Goal: Information Seeking & Learning: Check status

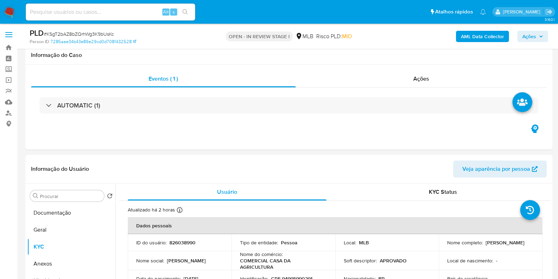
scroll to position [88, 0]
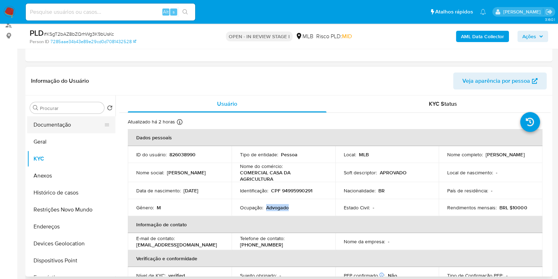
click at [53, 123] on button "Documentação" at bounding box center [68, 124] width 83 height 17
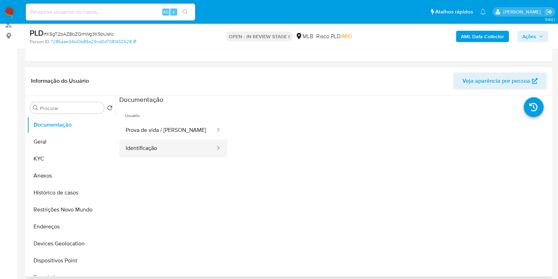
click at [165, 149] on button "Identificação" at bounding box center [167, 148] width 97 height 18
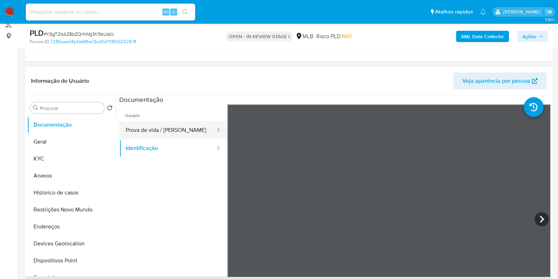
click at [175, 133] on button "Prova de vida / Selfie" at bounding box center [167, 130] width 97 height 18
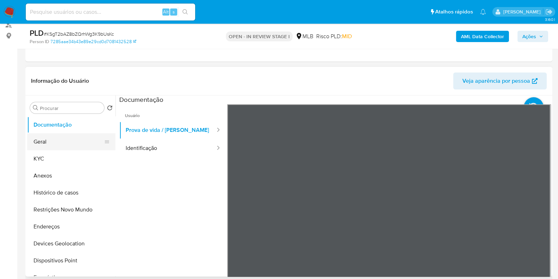
click at [52, 137] on button "Geral" at bounding box center [68, 141] width 83 height 17
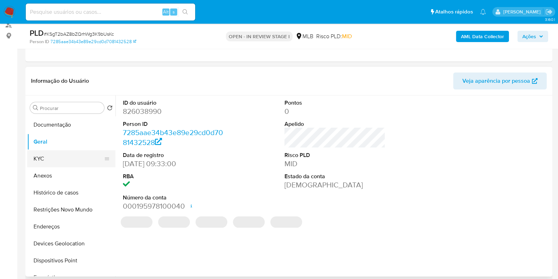
click at [58, 154] on button "KYC" at bounding box center [68, 158] width 83 height 17
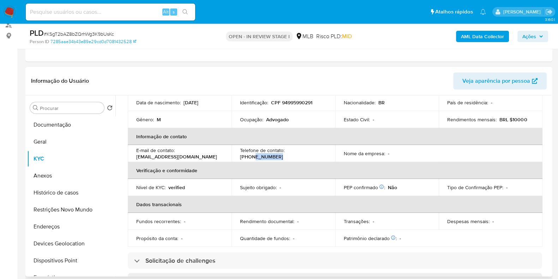
drag, startPoint x: 295, startPoint y: 153, endPoint x: 333, endPoint y: 153, distance: 38.5
click at [333, 153] on td "Telefone de contato : (91) 992574379" at bounding box center [284, 153] width 104 height 17
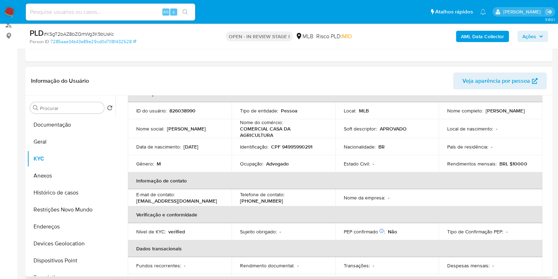
click at [277, 165] on p "Advogado" at bounding box center [277, 163] width 23 height 6
copy p "Advogado"
click at [303, 131] on p "COMERCIAL CASA DA AGRICULTURA" at bounding box center [282, 131] width 84 height 13
click at [48, 114] on div "Procurar Retornar ao pedido padrão Documentação Geral KYC Anexos Histórico de c…" at bounding box center [71, 186] width 88 height 180
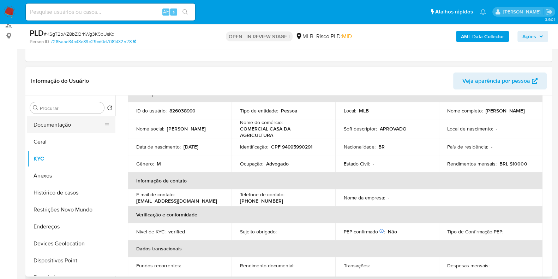
click at [52, 123] on button "Documentação" at bounding box center [68, 124] width 83 height 17
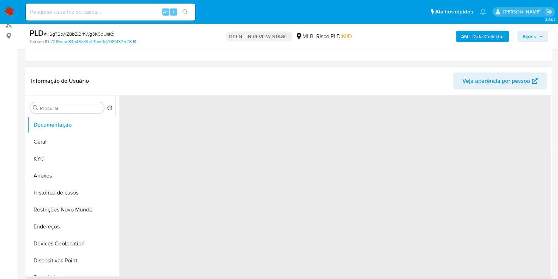
scroll to position [0, 0]
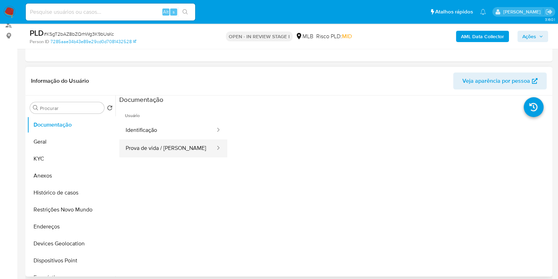
click at [184, 150] on button "Prova de vida / Selfie" at bounding box center [167, 148] width 97 height 18
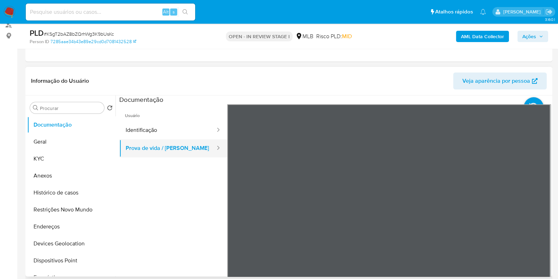
click at [187, 139] on button "Prova de vida / [PERSON_NAME]" at bounding box center [167, 148] width 97 height 18
click at [187, 127] on button "Identificação" at bounding box center [167, 130] width 97 height 18
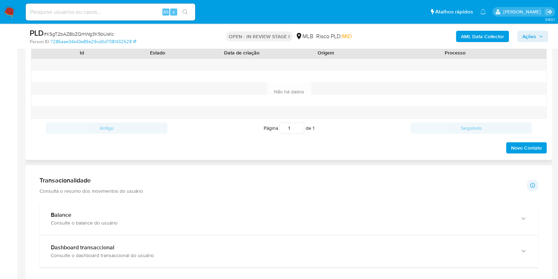
scroll to position [485, 0]
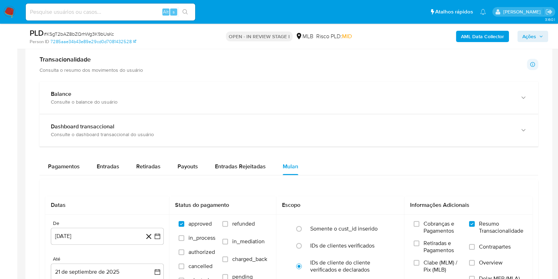
click at [153, 76] on div "Transacionalidade Consulta o resumo dos movimentos do usuário Informações trans…" at bounding box center [289, 219] width 516 height 338
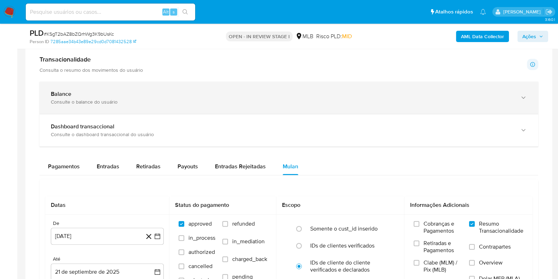
click at [155, 89] on div "Balance Consulte o balance do usuário" at bounding box center [289, 98] width 499 height 32
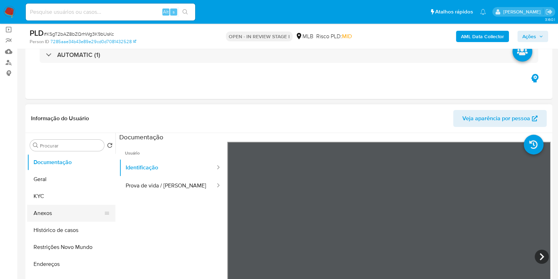
scroll to position [132, 0]
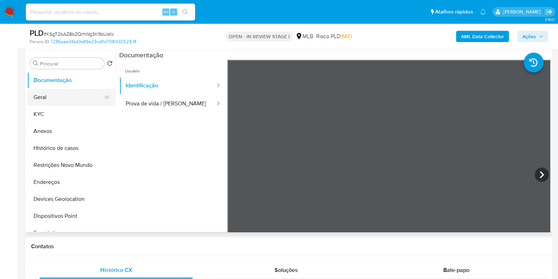
click at [72, 104] on button "Geral" at bounding box center [68, 97] width 83 height 17
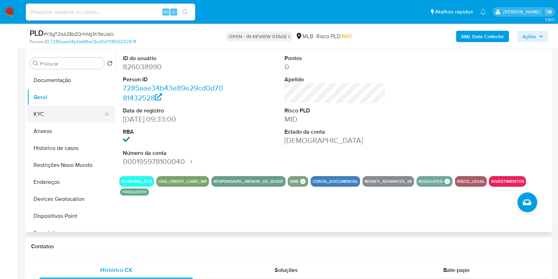
click at [59, 117] on button "KYC" at bounding box center [68, 114] width 83 height 17
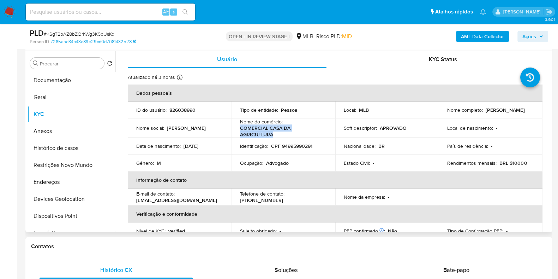
drag, startPoint x: 275, startPoint y: 132, endPoint x: 239, endPoint y: 130, distance: 36.8
click at [239, 130] on td "Nome do comércio : COMERCIAL CASA DA AGRICULTURA" at bounding box center [284, 127] width 104 height 19
copy p "COMERCIAL CASA DA AGRICULTURA"
click at [55, 82] on button "Documentação" at bounding box center [68, 80] width 83 height 17
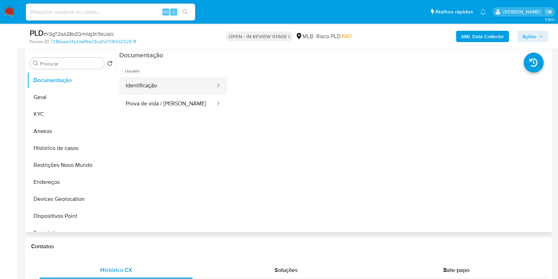
click at [160, 92] on button "Identificação" at bounding box center [167, 86] width 97 height 18
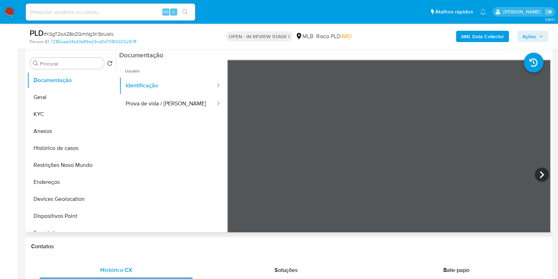
drag, startPoint x: 174, startPoint y: 102, endPoint x: 185, endPoint y: 127, distance: 27.9
click at [185, 127] on ul "Usuário Identificação Prova de vida / Selfie" at bounding box center [173, 161] width 108 height 203
click at [61, 109] on button "KYC" at bounding box center [68, 114] width 83 height 17
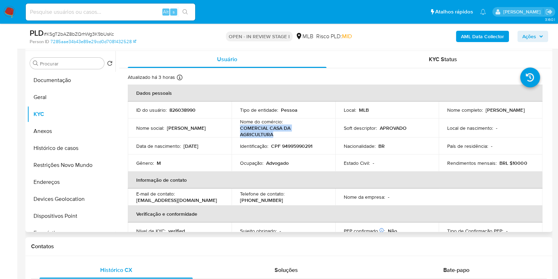
drag, startPoint x: 240, startPoint y: 127, endPoint x: 275, endPoint y: 132, distance: 34.9
click at [275, 132] on p "COMERCIAL CASA DA AGRICULTURA" at bounding box center [282, 131] width 84 height 13
copy p "COMERCIAL CASA DA AGRICULTURA"
click at [71, 140] on button "Histórico de casos" at bounding box center [68, 147] width 83 height 17
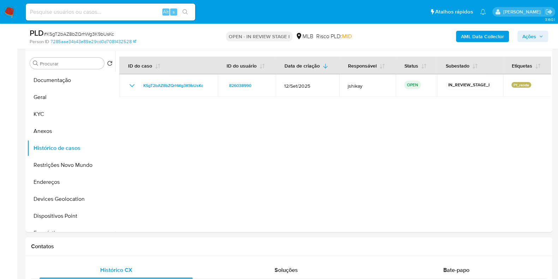
click at [95, 31] on span "# KSgT2bAZ8bZQrhWg3K9bUsKc" at bounding box center [79, 33] width 70 height 7
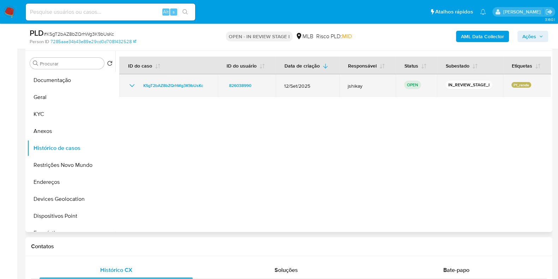
click at [208, 85] on div "KSgT2bAZ8bZQrhWg3K9bUsKc" at bounding box center [169, 85] width 82 height 8
drag, startPoint x: 208, startPoint y: 87, endPoint x: 144, endPoint y: 86, distance: 64.6
click at [144, 86] on div "KSgT2bAZ8bZQrhWg3K9bUsKc" at bounding box center [169, 85] width 82 height 8
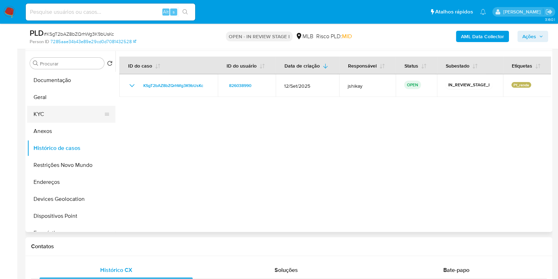
click at [59, 121] on button "KYC" at bounding box center [68, 114] width 83 height 17
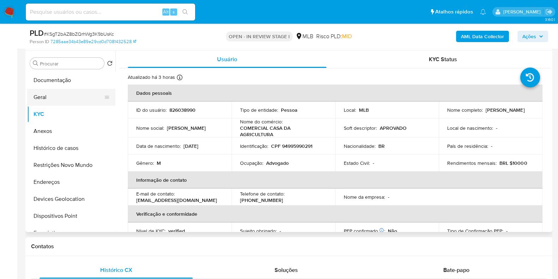
click at [59, 104] on button "Geral" at bounding box center [68, 97] width 83 height 17
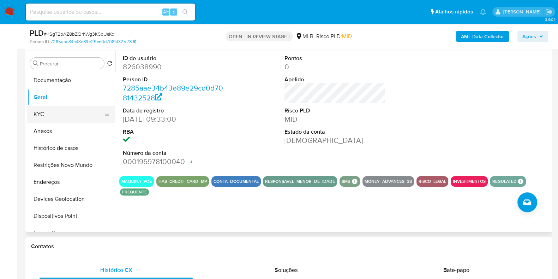
click at [55, 117] on button "KYC" at bounding box center [68, 114] width 83 height 17
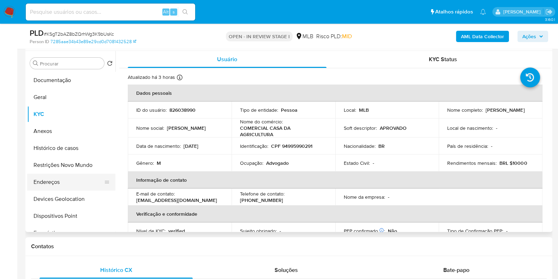
drag, startPoint x: 50, startPoint y: 184, endPoint x: 99, endPoint y: 184, distance: 48.0
click at [51, 184] on button "Endereços" at bounding box center [68, 181] width 83 height 17
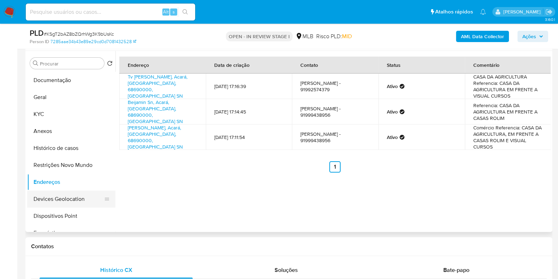
click at [65, 194] on button "Devices Geolocation" at bounding box center [68, 198] width 83 height 17
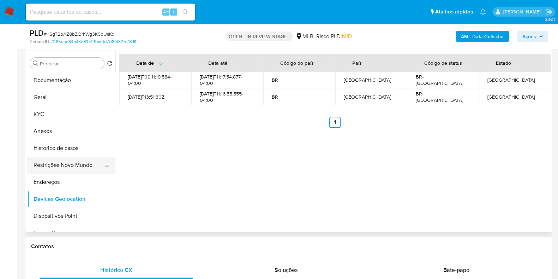
click at [68, 163] on button "Restrições Novo Mundo" at bounding box center [68, 164] width 83 height 17
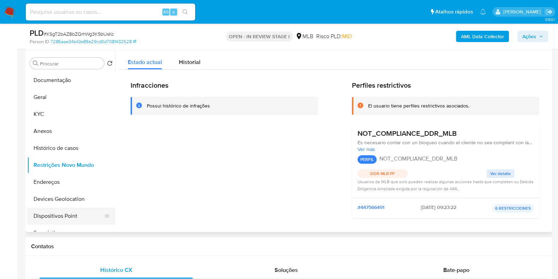
click at [53, 211] on button "Dispositivos Point" at bounding box center [68, 215] width 83 height 17
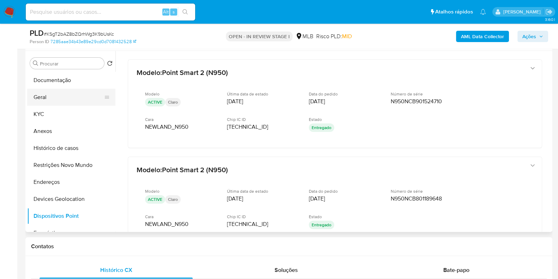
drag, startPoint x: 64, startPoint y: 109, endPoint x: 58, endPoint y: 104, distance: 7.8
click at [62, 109] on button "KYC" at bounding box center [71, 114] width 88 height 17
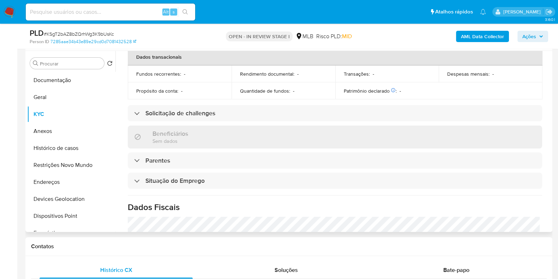
scroll to position [309, 0]
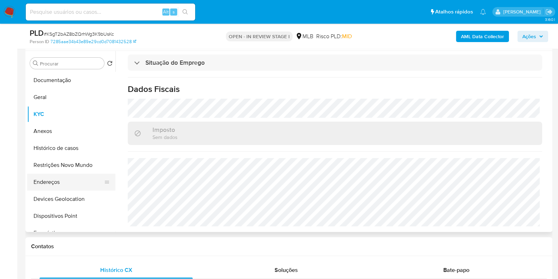
click at [60, 181] on button "Endereços" at bounding box center [68, 181] width 83 height 17
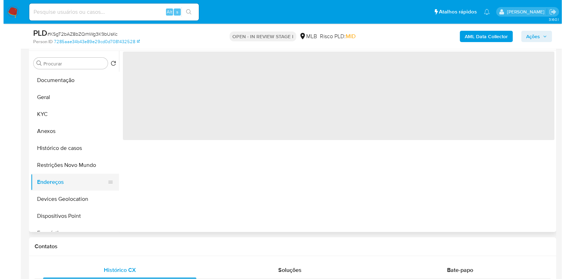
scroll to position [0, 0]
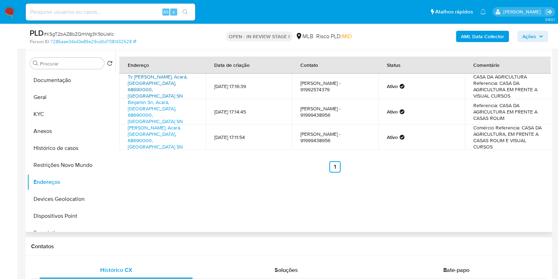
click at [171, 83] on link "Tv Benjamin Constant Sn, Acará, Pará, 68690000, Brasil SN" at bounding box center [158, 86] width 60 height 26
click at [462, 34] on b "AML Data Collector" at bounding box center [482, 36] width 43 height 11
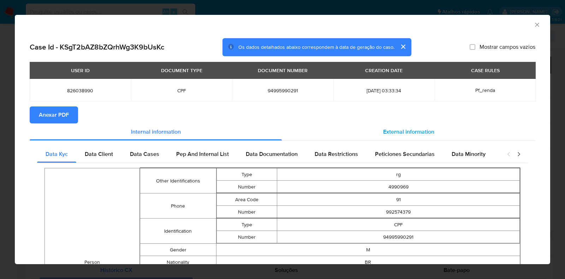
click at [401, 125] on div "External information" at bounding box center [408, 131] width 253 height 17
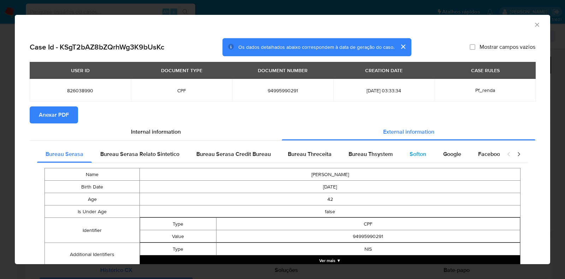
click at [408, 149] on div "Softon" at bounding box center [418, 153] width 34 height 17
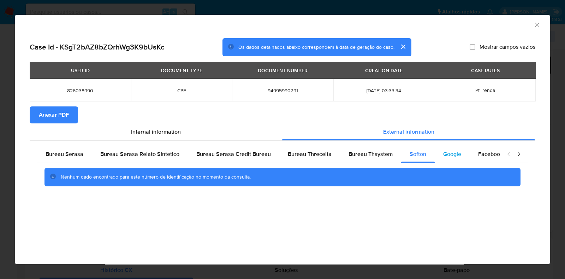
click at [453, 152] on span "Google" at bounding box center [452, 154] width 18 height 8
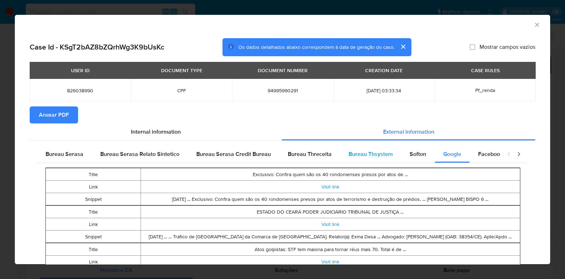
click at [373, 154] on span "Bureau Thsystem" at bounding box center [370, 154] width 44 height 8
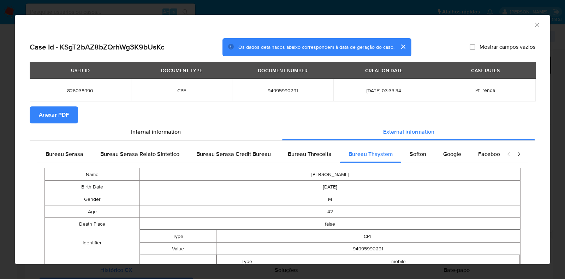
click at [50, 113] on span "Anexar PDF" at bounding box center [54, 115] width 30 height 16
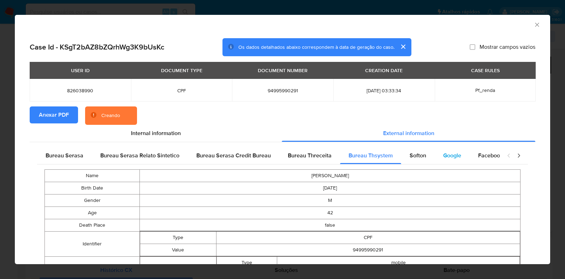
click at [443, 154] on span "Google" at bounding box center [452, 155] width 18 height 8
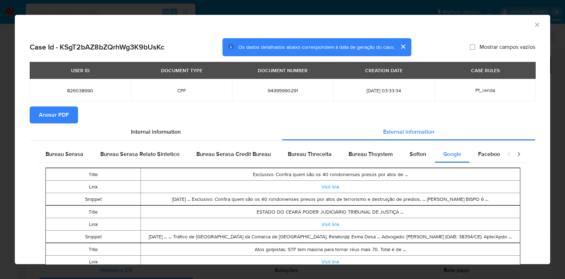
click at [533, 23] on icon "Fechar a janela" at bounding box center [536, 24] width 7 height 7
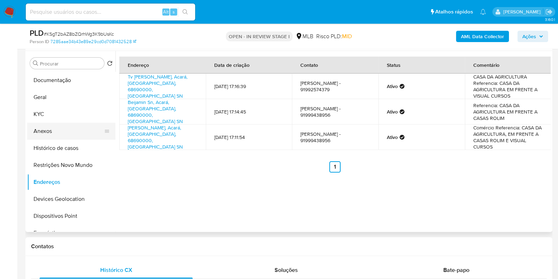
click at [48, 133] on button "Anexos" at bounding box center [68, 131] width 83 height 17
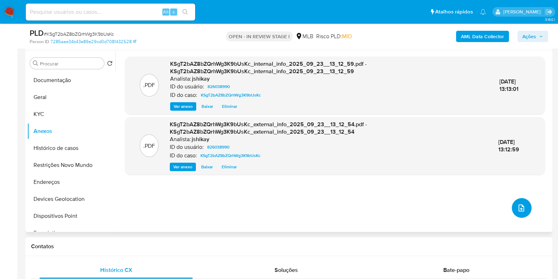
click at [514, 208] on button "upload-file" at bounding box center [522, 208] width 20 height 20
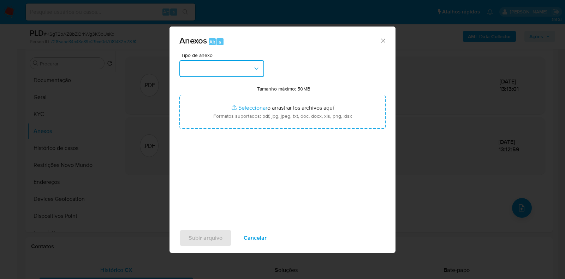
click at [206, 65] on button "button" at bounding box center [221, 68] width 85 height 17
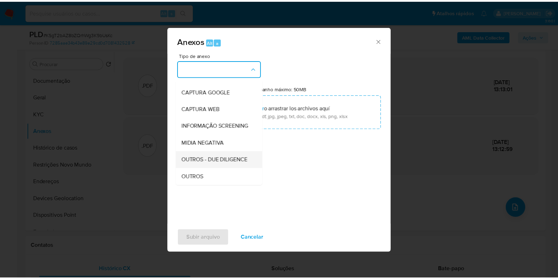
scroll to position [44, 0]
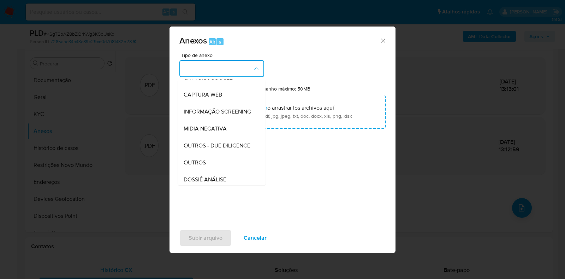
drag, startPoint x: 213, startPoint y: 171, endPoint x: 217, endPoint y: 166, distance: 6.5
click at [213, 171] on div "OUTROS" at bounding box center [220, 162] width 72 height 17
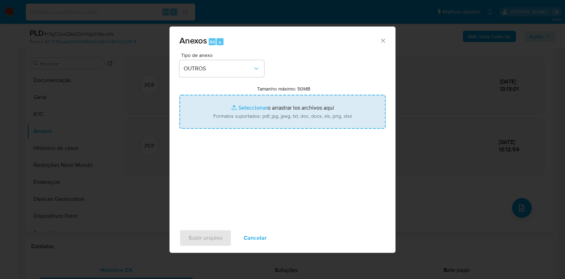
click at [249, 105] on input "Tamanho máximo: 50MB Seleccionar archivos" at bounding box center [282, 112] width 206 height 34
type input "C:\fakepath\Mulan 826038990_2025_09_23_06_17_20 - Resumen TX.pdf"
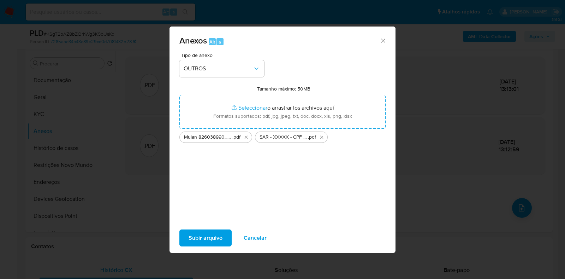
drag, startPoint x: 249, startPoint y: 105, endPoint x: 215, endPoint y: 236, distance: 135.1
click at [215, 236] on span "Subir arquivo" at bounding box center [206, 238] width 34 height 16
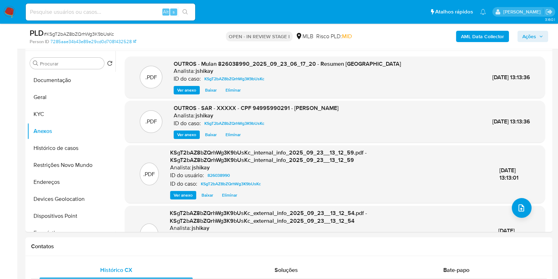
click at [531, 34] on span "Ações" at bounding box center [530, 36] width 14 height 11
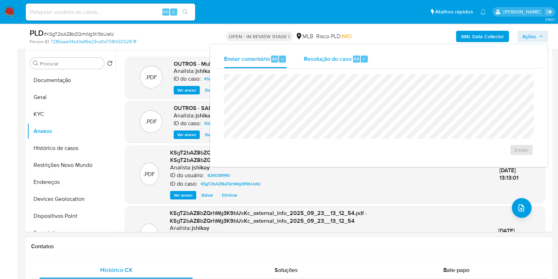
click at [354, 60] on span "Alt" at bounding box center [357, 58] width 6 height 7
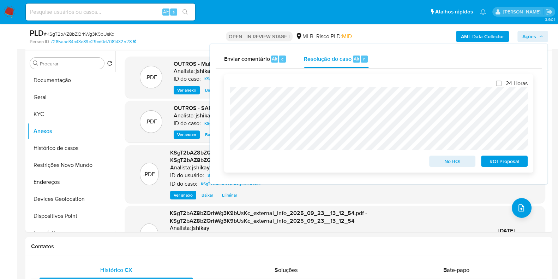
click at [504, 162] on span "ROI Proposal" at bounding box center [504, 161] width 37 height 10
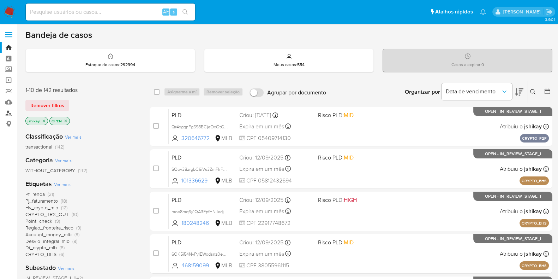
click at [7, 112] on link "Localizador de pessoas" at bounding box center [42, 112] width 84 height 11
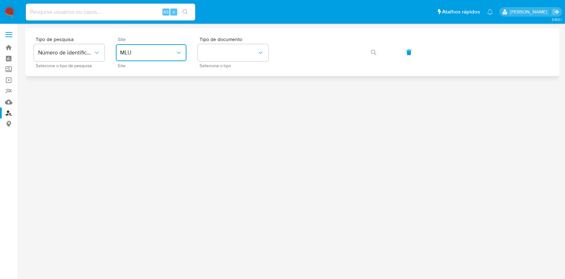
click at [160, 56] on span "MLU" at bounding box center [147, 52] width 55 height 7
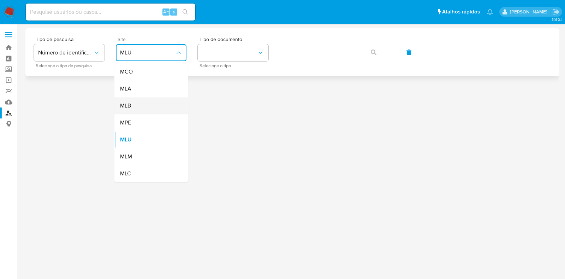
click at [144, 109] on div "MLB" at bounding box center [149, 105] width 58 height 17
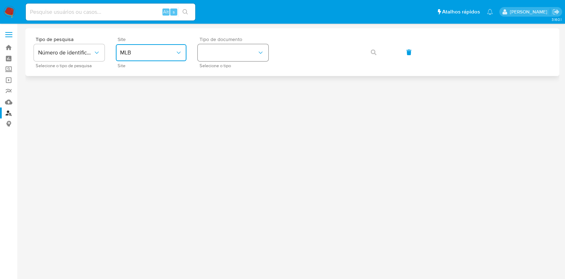
click at [220, 47] on button "identificationType" at bounding box center [233, 52] width 71 height 17
click at [225, 92] on div "CPF CPF" at bounding box center [231, 99] width 58 height 24
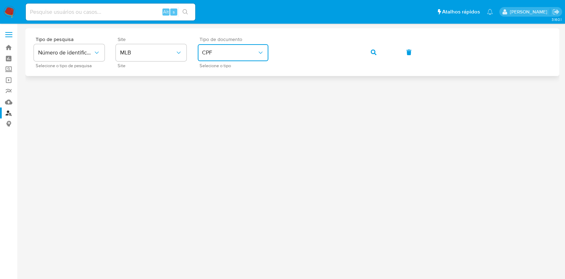
click at [376, 50] on button "button" at bounding box center [374, 52] width 24 height 17
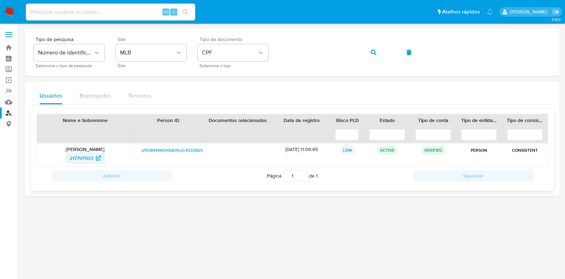
click at [88, 155] on span "217797503" at bounding box center [82, 157] width 24 height 11
click at [9, 15] on img at bounding box center [10, 12] width 12 height 12
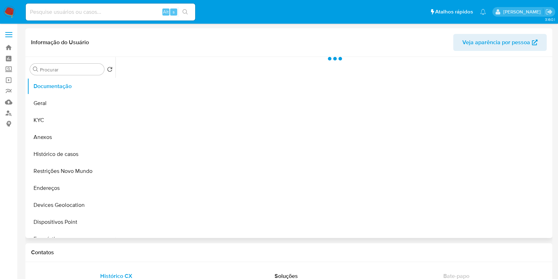
select select "10"
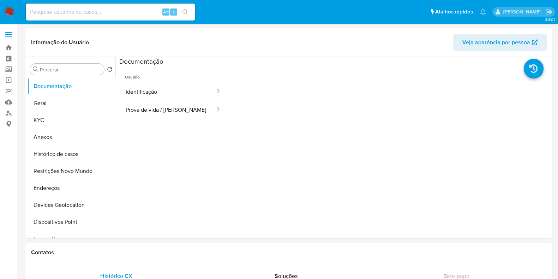
click at [175, 106] on button "Prova de vida / [PERSON_NAME]" at bounding box center [167, 110] width 97 height 18
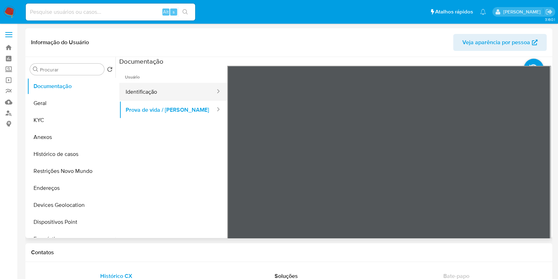
click at [182, 97] on button "Identificação" at bounding box center [167, 92] width 97 height 18
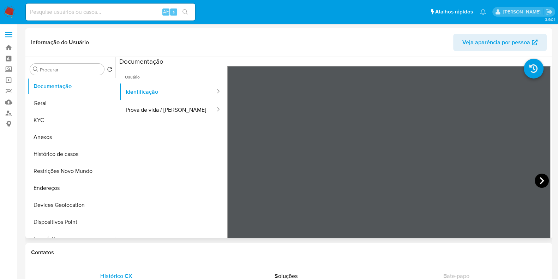
click at [536, 180] on icon at bounding box center [542, 180] width 14 height 14
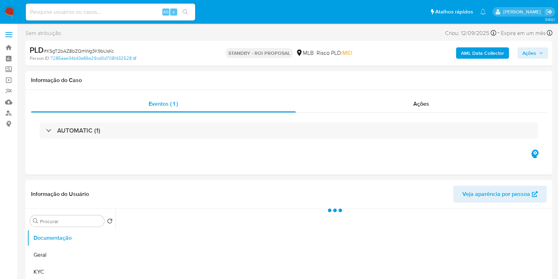
select select "10"
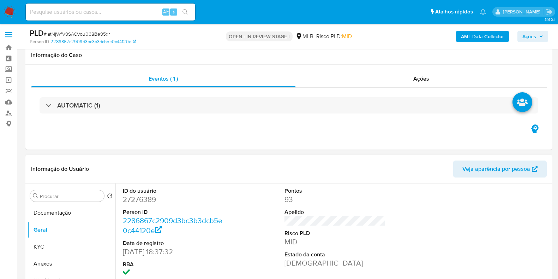
scroll to position [88, 0]
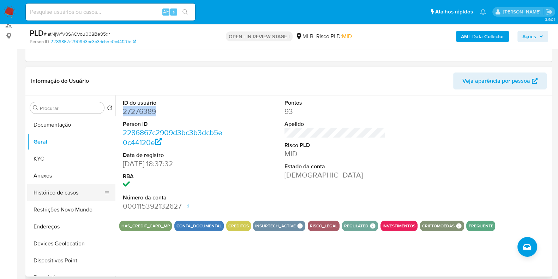
click at [64, 191] on button "Histórico de casos" at bounding box center [68, 192] width 83 height 17
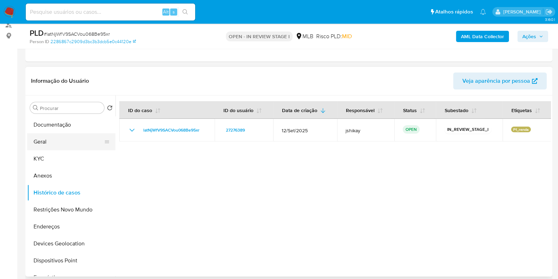
drag, startPoint x: 64, startPoint y: 157, endPoint x: 79, endPoint y: 149, distance: 17.4
click at [64, 156] on button "KYC" at bounding box center [71, 158] width 88 height 17
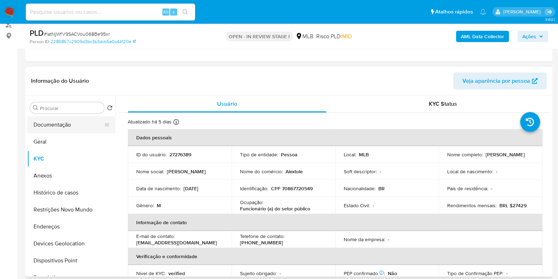
click at [67, 129] on button "Documentação" at bounding box center [68, 124] width 83 height 17
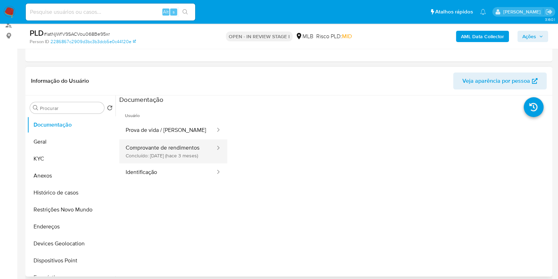
click at [156, 156] on button "Comprovante de rendimentos Concluído: [DATE] (hace 3 meses)" at bounding box center [167, 151] width 97 height 24
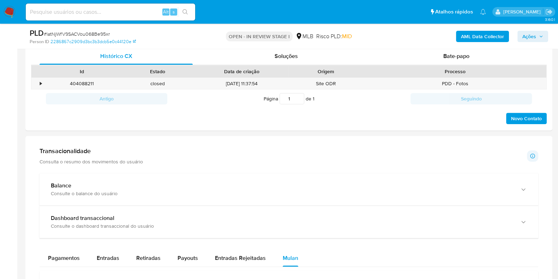
scroll to position [397, 0]
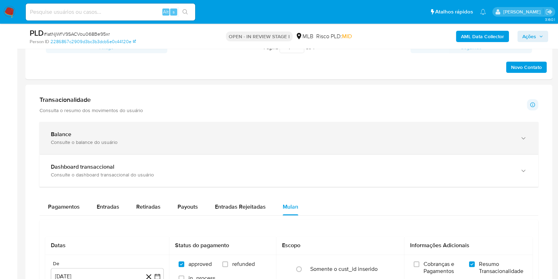
click at [173, 140] on div "Consulte o balance do usuário" at bounding box center [282, 142] width 462 height 6
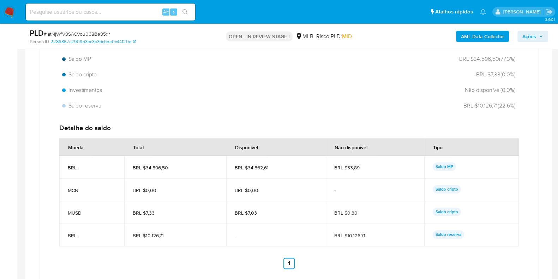
scroll to position [573, 0]
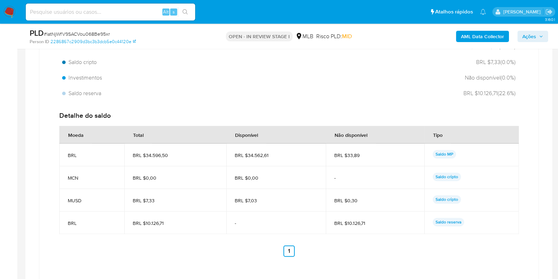
drag, startPoint x: 275, startPoint y: 154, endPoint x: 247, endPoint y: 157, distance: 28.4
click at [247, 157] on span "BRL $34.562,61" at bounding box center [276, 155] width 83 height 6
drag, startPoint x: 348, startPoint y: 221, endPoint x: 365, endPoint y: 221, distance: 16.9
click at [369, 221] on span "BRL $10.126,71" at bounding box center [375, 223] width 82 height 6
click at [365, 221] on span "BRL $10.126,71" at bounding box center [375, 223] width 82 height 6
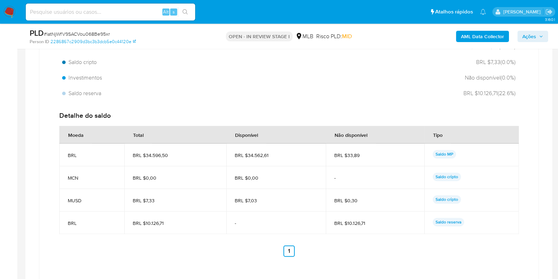
drag, startPoint x: 368, startPoint y: 221, endPoint x: 346, endPoint y: 222, distance: 21.6
click at [346, 222] on span "BRL $10.126,71" at bounding box center [375, 223] width 82 height 6
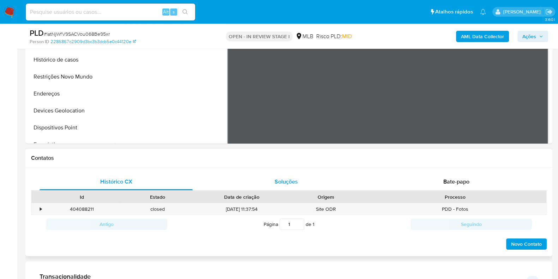
scroll to position [132, 0]
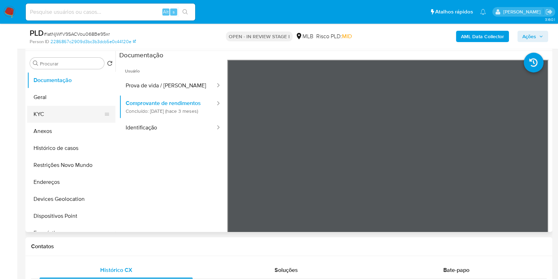
click at [62, 111] on button "KYC" at bounding box center [68, 114] width 83 height 17
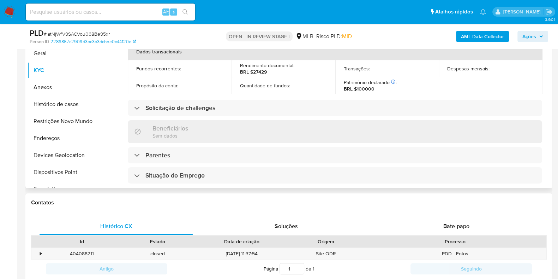
scroll to position [307, 0]
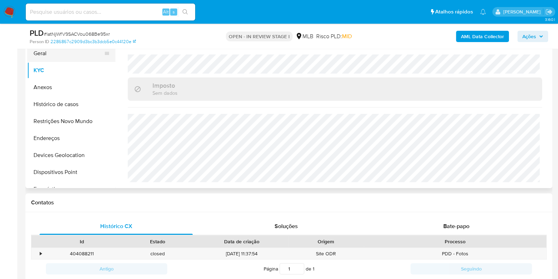
click at [61, 56] on button "Geral" at bounding box center [68, 53] width 83 height 17
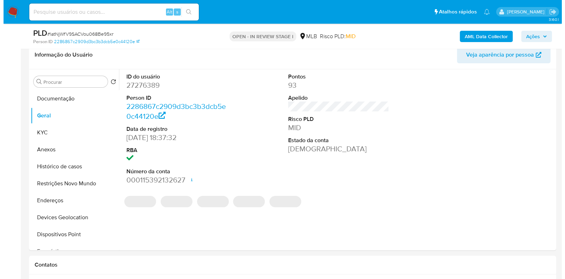
scroll to position [104, 0]
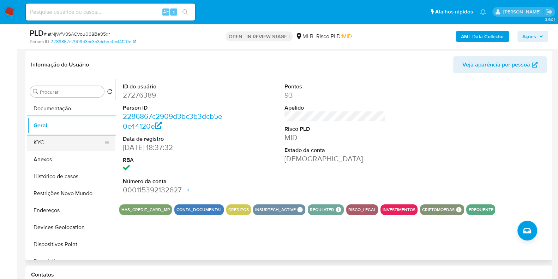
click at [52, 135] on button "KYC" at bounding box center [68, 142] width 83 height 17
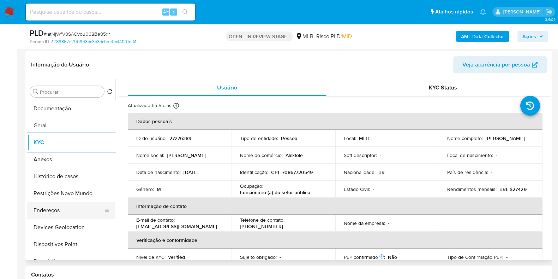
click at [55, 209] on button "Endereços" at bounding box center [68, 210] width 83 height 17
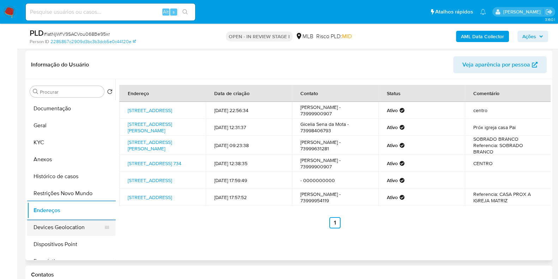
click at [60, 229] on button "Devices Geolocation" at bounding box center [68, 227] width 83 height 17
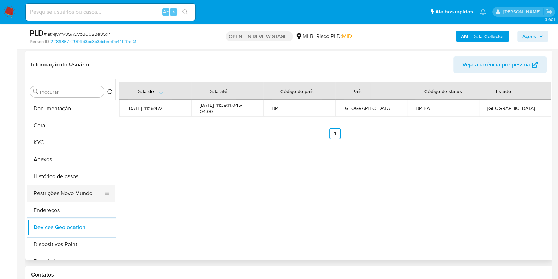
click at [49, 194] on button "Restrições Novo Mundo" at bounding box center [68, 193] width 83 height 17
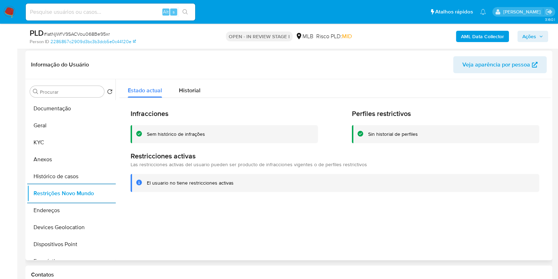
click at [68, 241] on button "Dispositivos Point" at bounding box center [71, 243] width 88 height 17
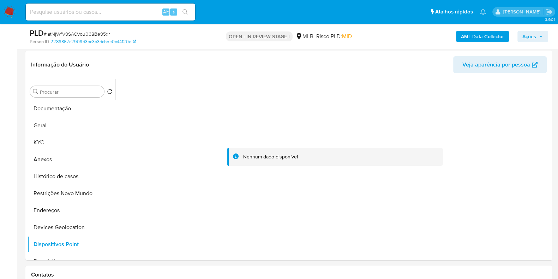
click at [475, 36] on b "AML Data Collector" at bounding box center [482, 36] width 43 height 11
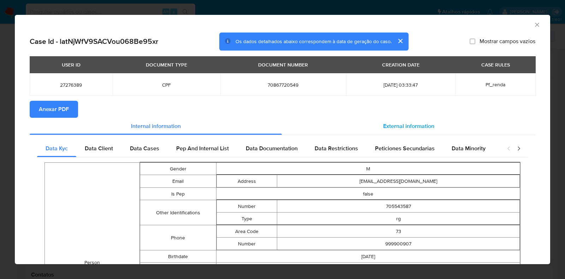
click at [421, 127] on span "External information" at bounding box center [408, 126] width 51 height 8
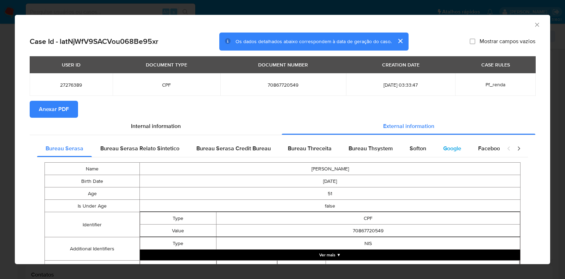
click at [438, 149] on div "Google" at bounding box center [452, 148] width 35 height 17
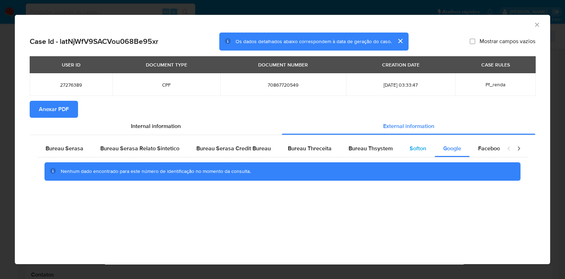
click at [425, 147] on div "Softon" at bounding box center [418, 148] width 34 height 17
click at [56, 111] on span "Anexar PDF" at bounding box center [54, 109] width 30 height 16
click at [538, 25] on icon "Fechar a janela" at bounding box center [536, 24] width 7 height 7
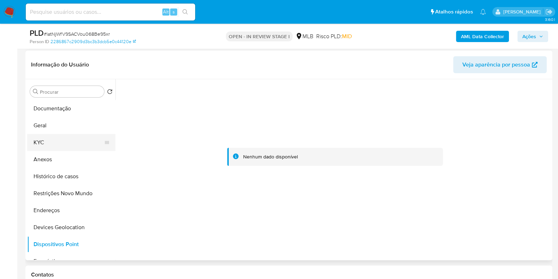
click at [61, 144] on button "KYC" at bounding box center [68, 142] width 83 height 17
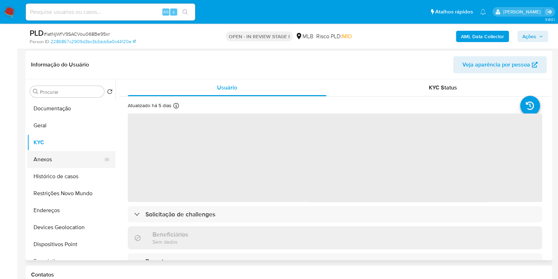
click at [62, 156] on button "Anexos" at bounding box center [68, 159] width 83 height 17
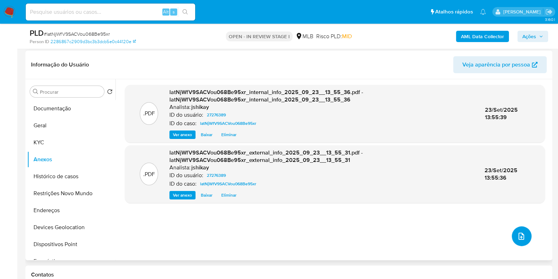
click at [519, 235] on icon "upload-file" at bounding box center [522, 235] width 6 height 7
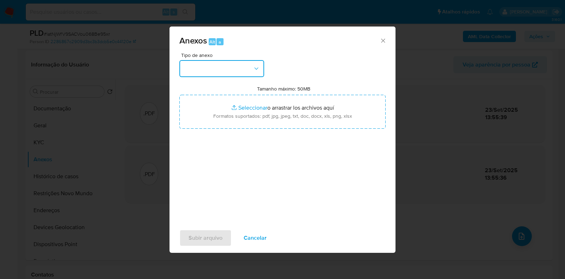
click at [245, 72] on button "button" at bounding box center [221, 68] width 85 height 17
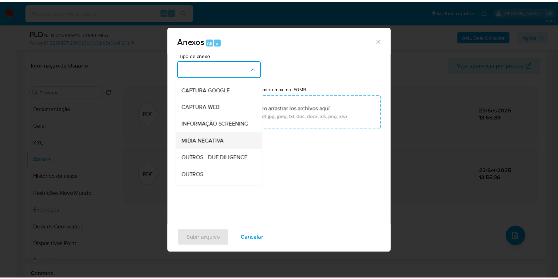
scroll to position [44, 0]
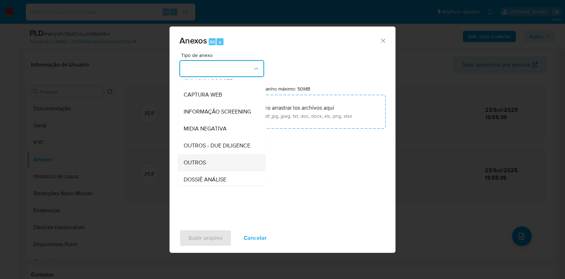
click at [204, 166] on span "OUTROS" at bounding box center [195, 162] width 22 height 7
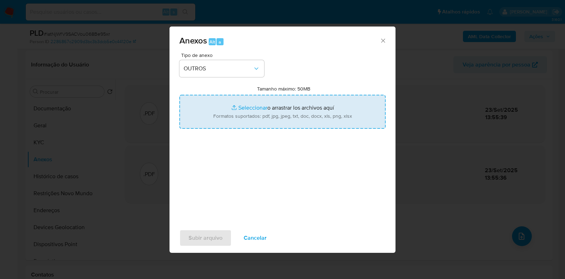
click at [256, 109] on input "Tamanho máximo: 50MB Seleccionar archivos" at bounding box center [282, 112] width 206 height 34
type input "C:\fakepath\SAR - XXXX - CPF 70867720549 - ALEXANDRE LOUREIRO TOLENTINO.pdf"
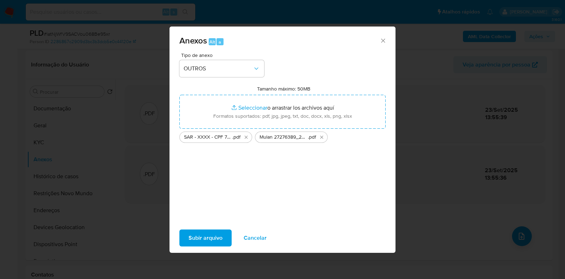
click at [211, 235] on span "Subir arquivo" at bounding box center [206, 238] width 34 height 16
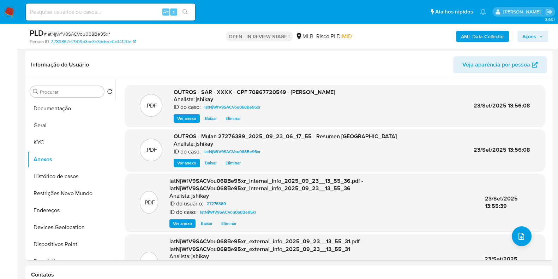
click at [533, 33] on span "Ações" at bounding box center [530, 36] width 14 height 11
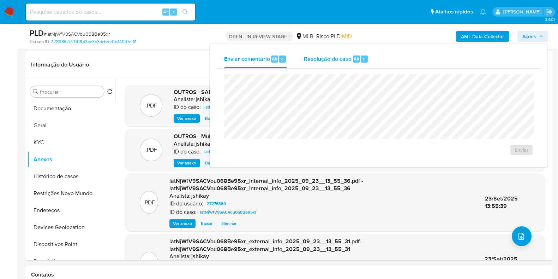
click at [335, 60] on span "Resolução do caso" at bounding box center [328, 58] width 48 height 8
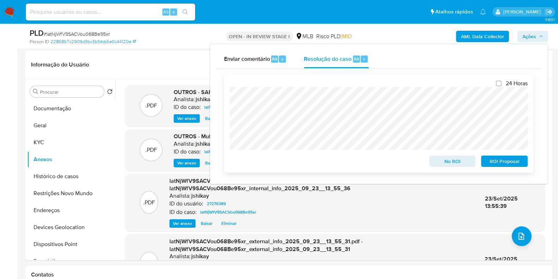
click at [512, 163] on span "ROI Proposal" at bounding box center [504, 161] width 37 height 10
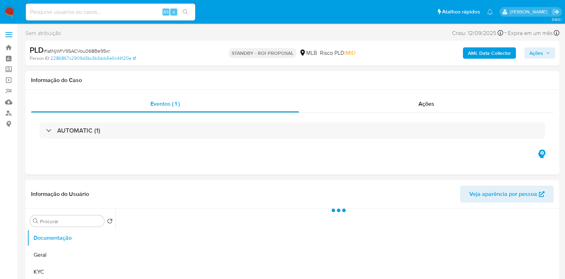
select select "10"
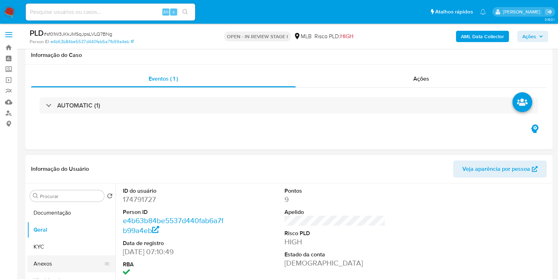
scroll to position [88, 0]
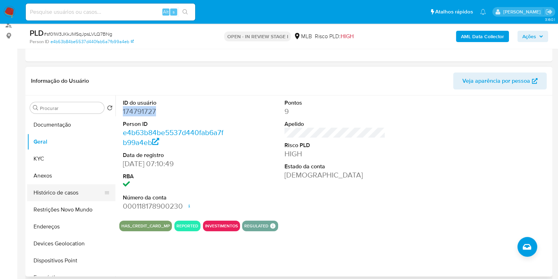
click at [60, 190] on button "Histórico de casos" at bounding box center [68, 192] width 83 height 17
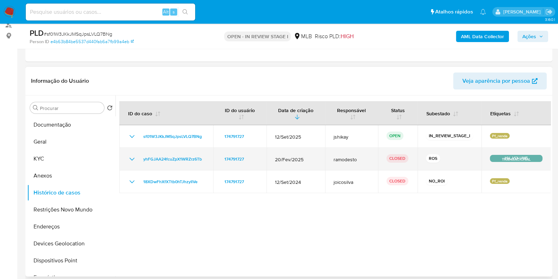
drag, startPoint x: 135, startPoint y: 152, endPoint x: 133, endPoint y: 156, distance: 4.1
click at [134, 154] on td "yhFGJAA24fcuZpX1WRZrz6Tb" at bounding box center [166, 159] width 94 height 23
click at [133, 158] on icon "Mostrar/Ocultar" at bounding box center [132, 158] width 5 height 3
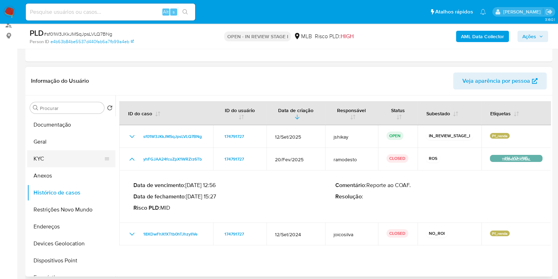
drag, startPoint x: 67, startPoint y: 162, endPoint x: 75, endPoint y: 162, distance: 7.8
click at [67, 162] on button "KYC" at bounding box center [68, 158] width 83 height 17
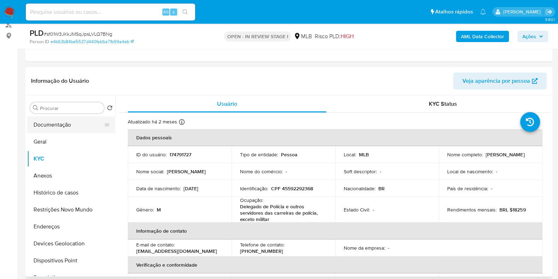
click at [72, 123] on button "Documentação" at bounding box center [68, 124] width 83 height 17
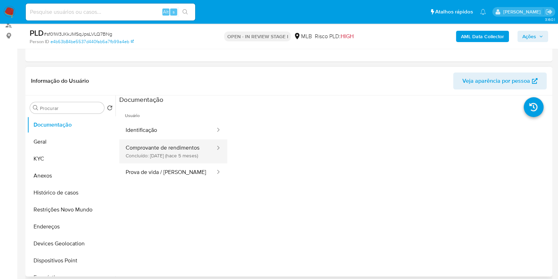
click at [162, 150] on button "Comprovante de rendimentos Concluído: 19/04/2025 (hace 5 meses)" at bounding box center [167, 151] width 97 height 24
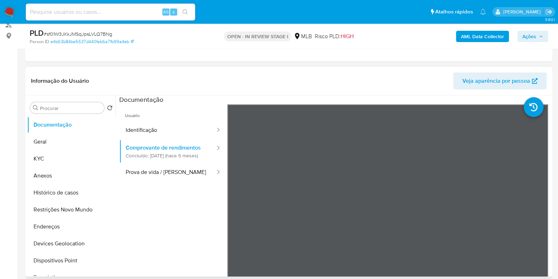
drag, startPoint x: 185, startPoint y: 220, endPoint x: 181, endPoint y: 221, distance: 4.0
click at [184, 221] on ul "Usuário Identificação Comprovante de rendimentos Concluído: 19/04/2025 (hace 5 …" at bounding box center [173, 205] width 108 height 203
click at [51, 160] on button "KYC" at bounding box center [68, 158] width 83 height 17
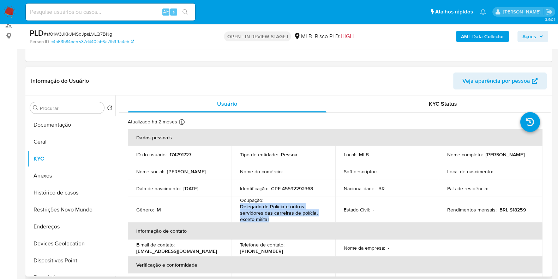
drag, startPoint x: 274, startPoint y: 217, endPoint x: 240, endPoint y: 207, distance: 35.5
click at [240, 207] on p "Delegado de Polícia e outros servidores das carreiras de polícia, exceto militar" at bounding box center [282, 212] width 84 height 19
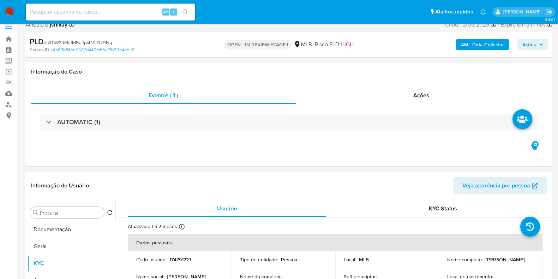
scroll to position [0, 0]
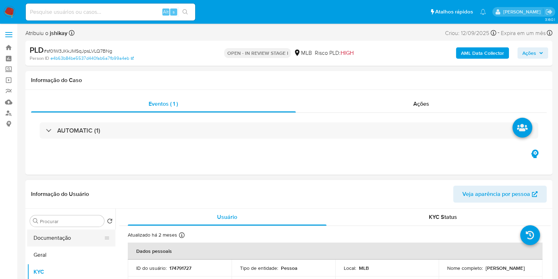
click at [62, 229] on button "Documentação" at bounding box center [68, 237] width 83 height 17
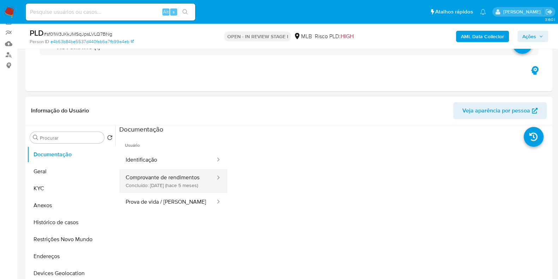
scroll to position [88, 0]
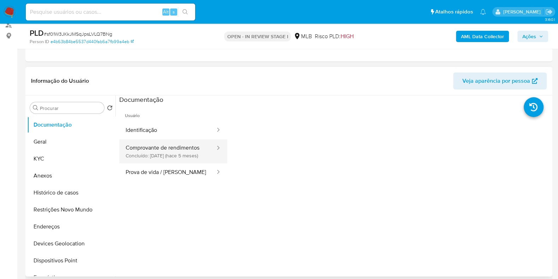
click at [163, 155] on button "Comprovante de rendimentos Concluído: 19/04/2025 (hace 5 meses)" at bounding box center [167, 151] width 97 height 24
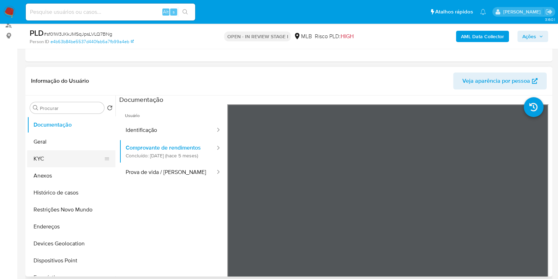
click at [53, 151] on button "KYC" at bounding box center [68, 158] width 83 height 17
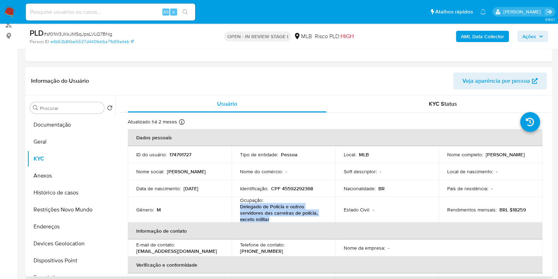
drag, startPoint x: 270, startPoint y: 218, endPoint x: 241, endPoint y: 205, distance: 31.5
click at [241, 205] on p "Delegado de Polícia e outros servidores das carreiras de polícia, exceto militar" at bounding box center [282, 212] width 84 height 19
copy p "Delegado de Polícia e outros servidores das carreiras de polícia, exceto militar"
click at [41, 123] on button "Documentação" at bounding box center [68, 124] width 83 height 17
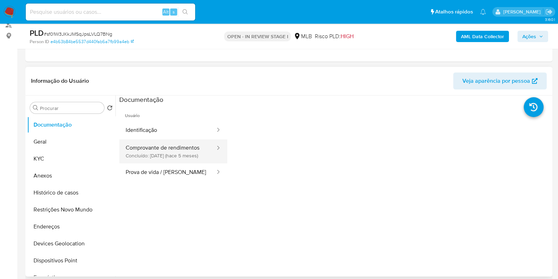
click at [178, 150] on button "Comprovante de rendimentos Concluído: 19/04/2025 (hace 5 meses)" at bounding box center [167, 151] width 97 height 24
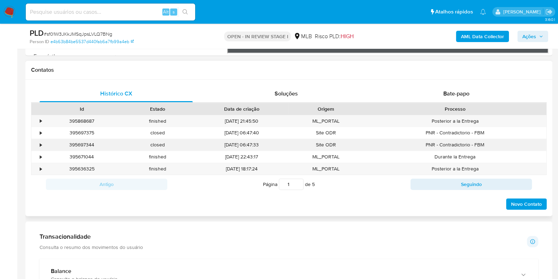
scroll to position [441, 0]
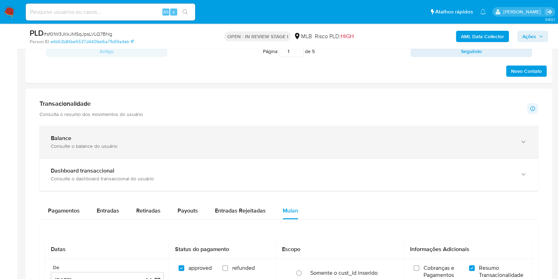
click at [181, 139] on div "Balance" at bounding box center [282, 138] width 462 height 7
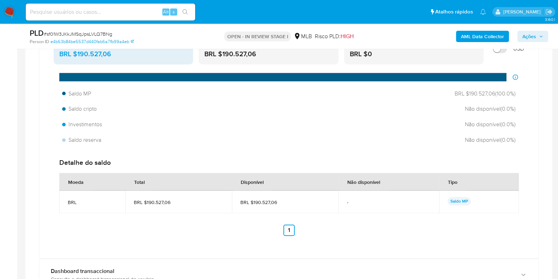
scroll to position [617, 0]
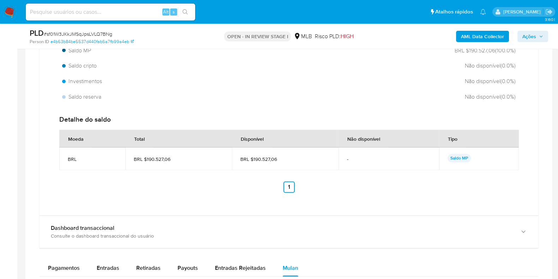
drag, startPoint x: 278, startPoint y: 156, endPoint x: 252, endPoint y: 160, distance: 25.7
click at [252, 159] on span "BRL $190.527,06" at bounding box center [285, 159] width 90 height 6
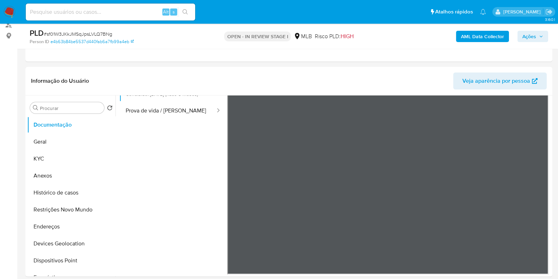
scroll to position [0, 0]
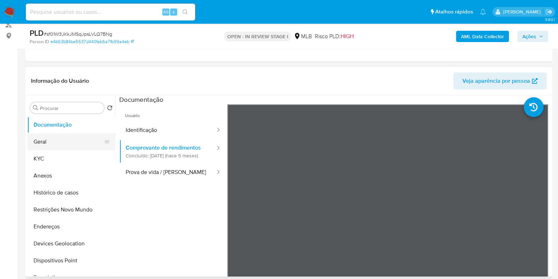
click at [60, 139] on button "Geral" at bounding box center [68, 141] width 83 height 17
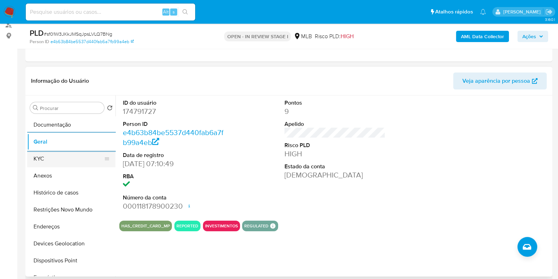
click at [66, 155] on button "KYC" at bounding box center [68, 158] width 83 height 17
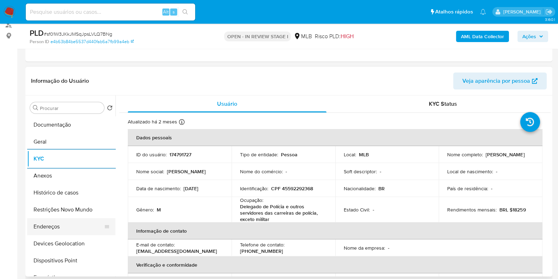
click at [56, 225] on button "Endereços" at bounding box center [68, 226] width 83 height 17
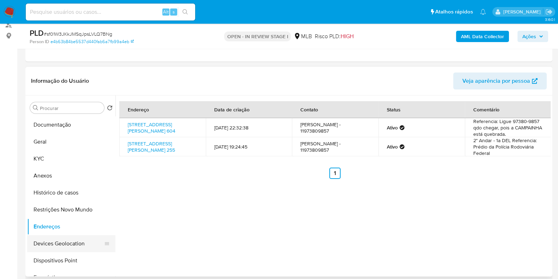
click at [64, 248] on button "Devices Geolocation" at bounding box center [68, 243] width 83 height 17
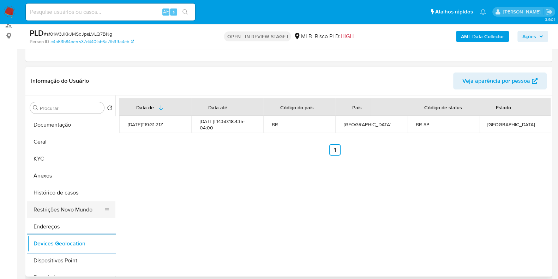
click at [82, 208] on button "Restrições Novo Mundo" at bounding box center [68, 209] width 83 height 17
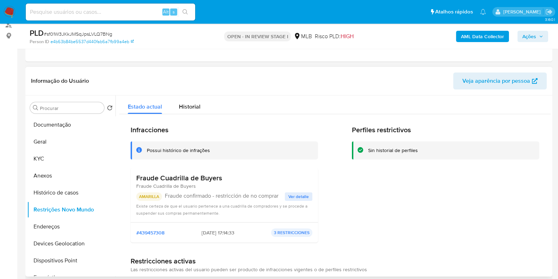
drag, startPoint x: 222, startPoint y: 178, endPoint x: 135, endPoint y: 177, distance: 87.2
click at [135, 177] on div "Fraude Cuadrilla de Buyers Fraude Cuadrilla de Buyers AMARILLA Fraude confirmad…" at bounding box center [224, 195] width 187 height 54
click at [77, 259] on button "Dispositivos Point" at bounding box center [68, 260] width 83 height 17
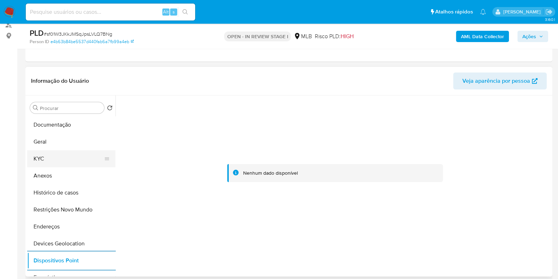
click at [51, 157] on button "KYC" at bounding box center [68, 158] width 83 height 17
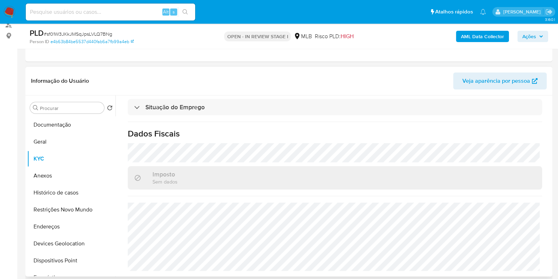
scroll to position [6, 0]
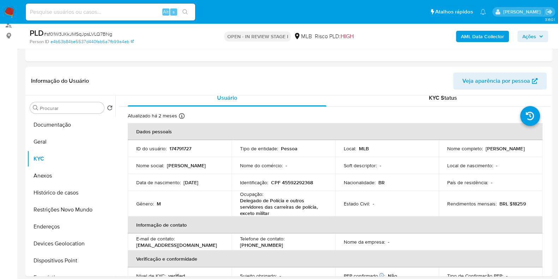
click at [468, 33] on b "AML Data Collector" at bounding box center [482, 36] width 43 height 11
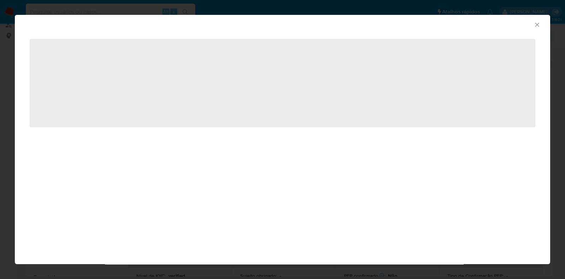
click at [538, 24] on icon "Fechar a janela" at bounding box center [536, 24] width 7 height 7
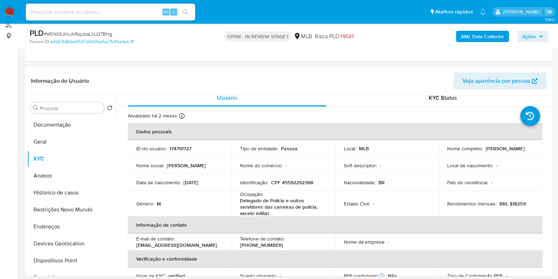
click at [472, 39] on b "AML Data Collector" at bounding box center [482, 36] width 43 height 11
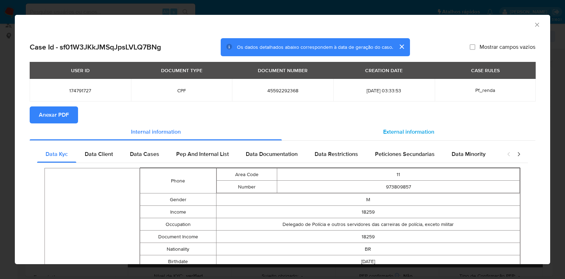
click at [398, 126] on div "External information" at bounding box center [408, 131] width 253 height 17
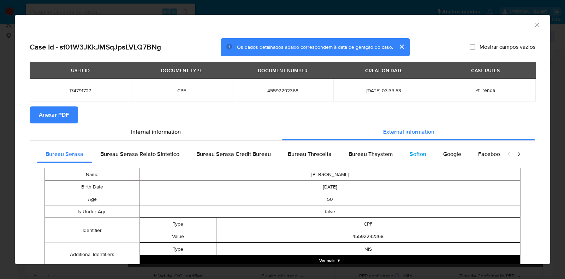
click at [404, 151] on div "Softon" at bounding box center [418, 153] width 34 height 17
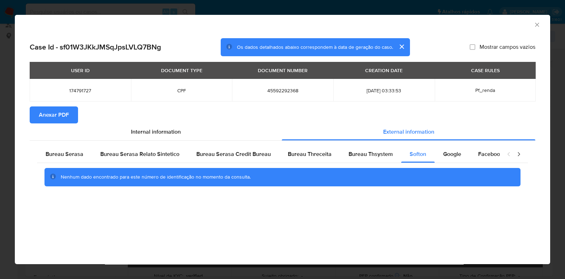
click at [57, 115] on span "Anexar PDF" at bounding box center [54, 115] width 30 height 16
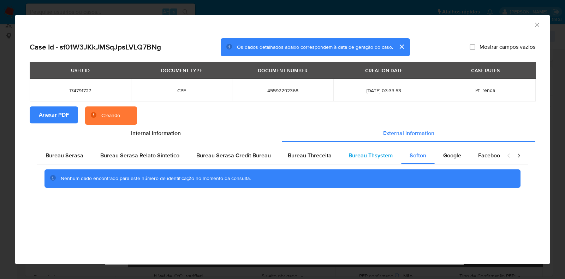
click at [361, 148] on div "Bureau Thsystem" at bounding box center [370, 155] width 61 height 17
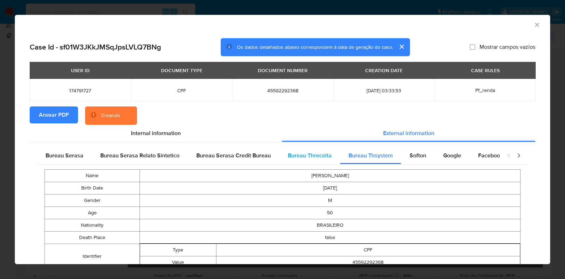
click at [304, 160] on div "Bureau Threceita" at bounding box center [309, 155] width 61 height 17
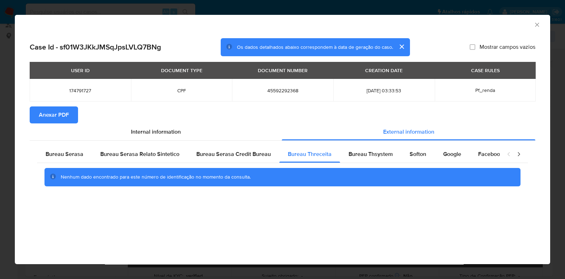
click at [537, 26] on icon "Fechar a janela" at bounding box center [536, 24] width 7 height 7
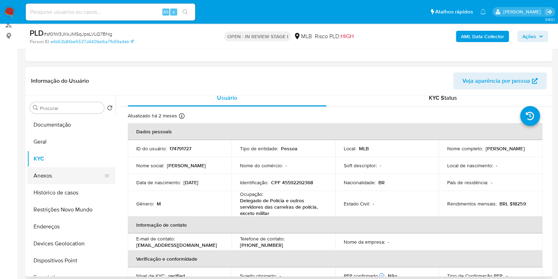
click at [53, 170] on button "Anexos" at bounding box center [68, 175] width 83 height 17
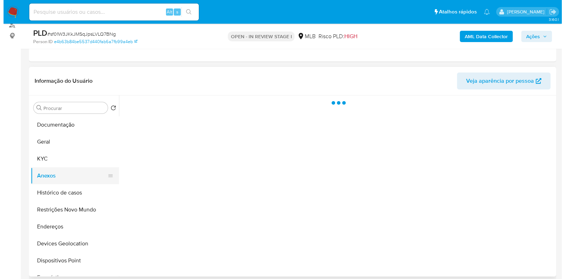
scroll to position [0, 0]
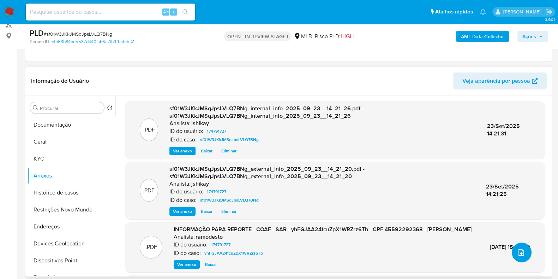
click at [518, 246] on button "upload-file" at bounding box center [522, 252] width 20 height 20
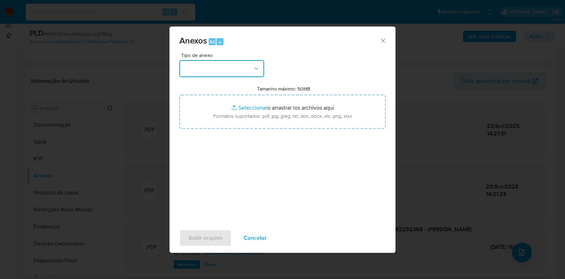
click at [226, 68] on button "button" at bounding box center [221, 68] width 85 height 17
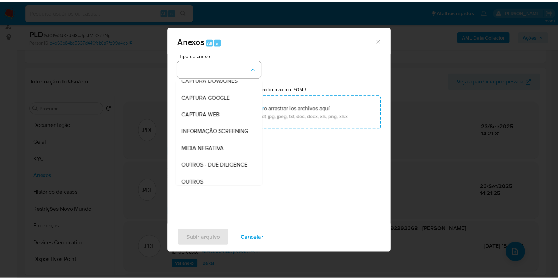
scroll to position [44, 0]
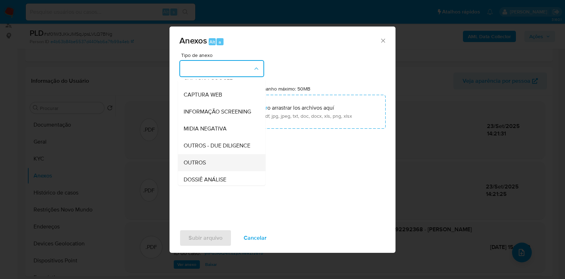
click at [207, 171] on div "OUTROS" at bounding box center [220, 162] width 72 height 17
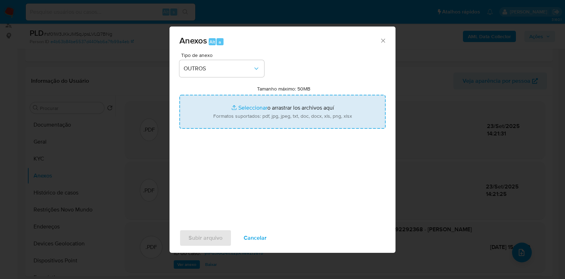
click at [247, 105] on input "Tamanho máximo: 50MB Seleccionar archivos" at bounding box center [282, 112] width 206 height 34
type input "C:\fakepath\Mulan 174791727_2025_09_23_06_18_04 - Resumen TX.pdf"
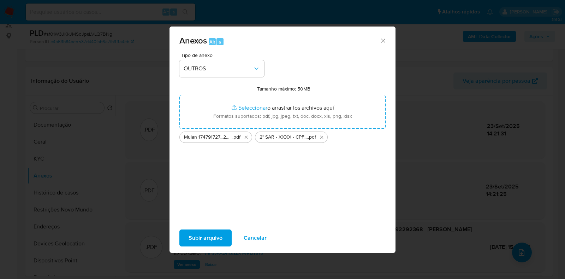
click at [211, 237] on span "Subir arquivo" at bounding box center [206, 238] width 34 height 16
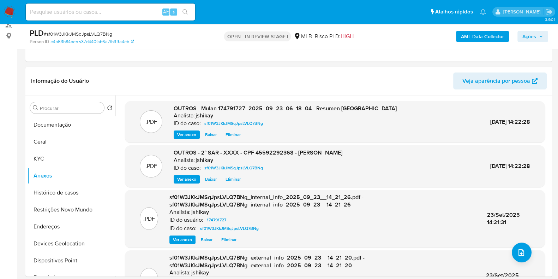
click at [524, 37] on span "Ações" at bounding box center [530, 36] width 14 height 11
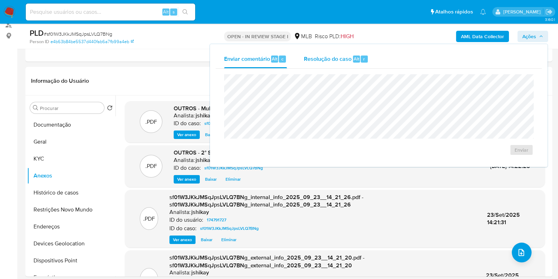
click at [351, 59] on span "Resolução do caso" at bounding box center [328, 58] width 48 height 8
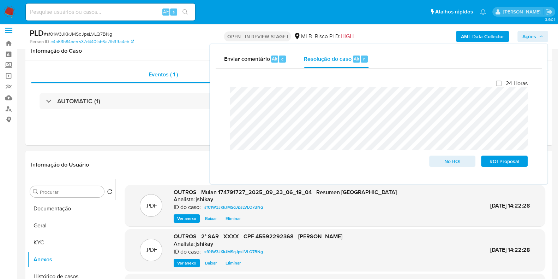
scroll to position [0, 0]
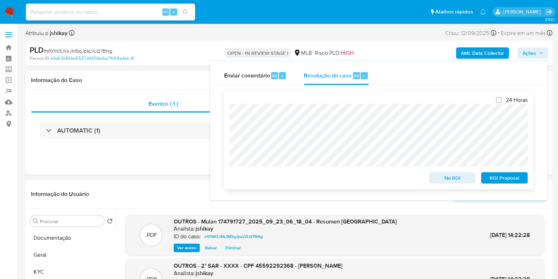
click at [502, 178] on span "ROI Proposal" at bounding box center [504, 178] width 37 height 10
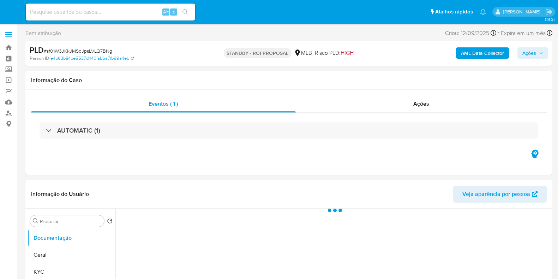
select select "10"
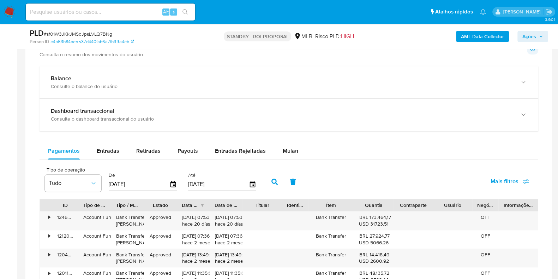
scroll to position [485, 0]
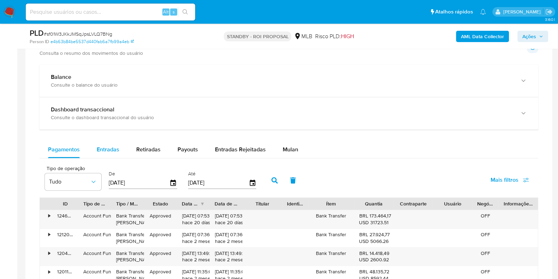
click at [109, 151] on span "Entradas" at bounding box center [108, 149] width 23 height 8
select select "10"
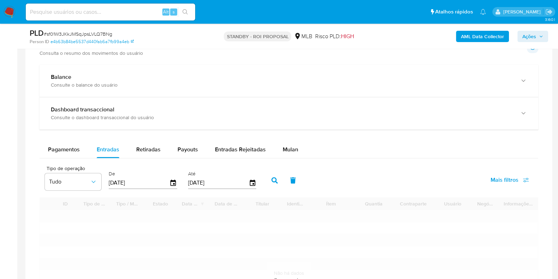
scroll to position [573, 0]
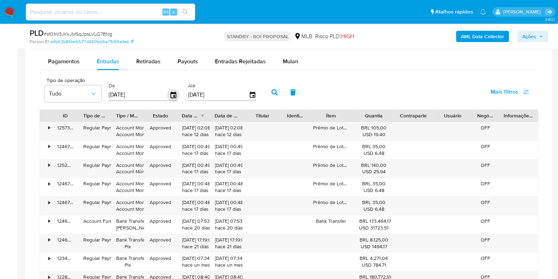
click at [171, 90] on icon "button" at bounding box center [173, 95] width 12 height 12
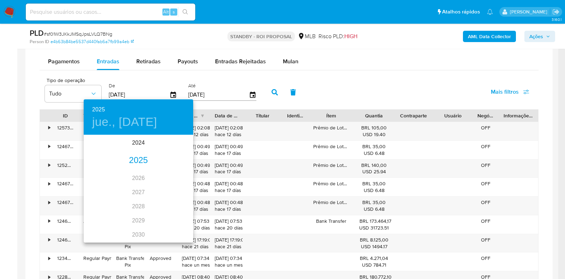
click at [138, 158] on div "2025" at bounding box center [138, 160] width 109 height 14
click at [105, 198] on div "[DATE]." at bounding box center [102, 202] width 36 height 26
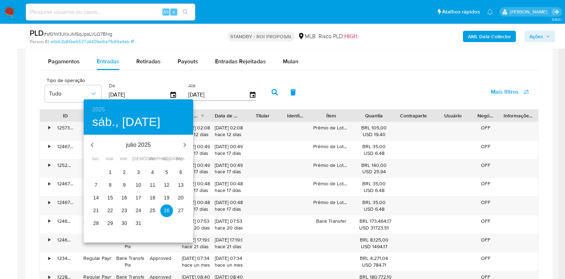
click at [111, 173] on p "1" at bounding box center [110, 171] width 3 height 7
type input "[DATE]"
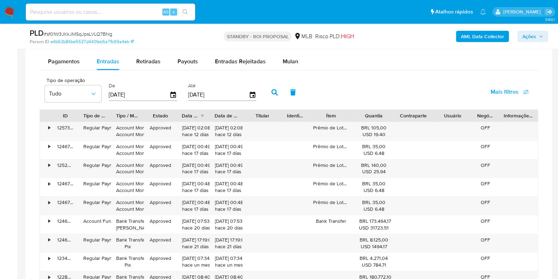
click at [250, 91] on icon "button" at bounding box center [253, 95] width 8 height 8
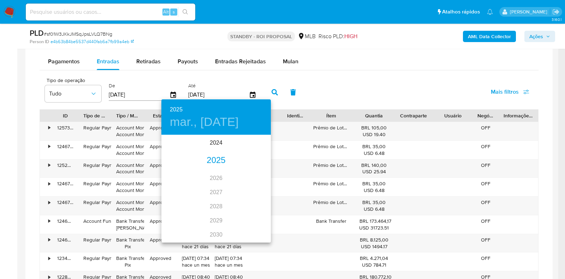
click at [204, 160] on div "2025" at bounding box center [215, 160] width 109 height 14
click at [174, 200] on div "[DATE]." at bounding box center [179, 202] width 36 height 26
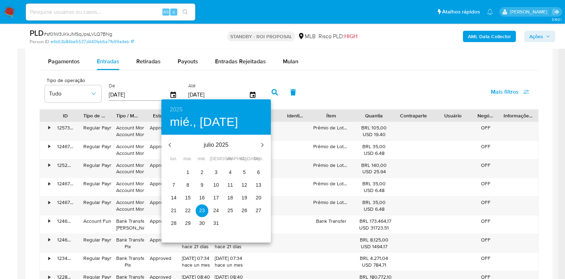
drag, startPoint x: 215, startPoint y: 222, endPoint x: 238, endPoint y: 187, distance: 41.7
click at [215, 222] on p "31" at bounding box center [216, 222] width 6 height 7
type input "[DATE]"
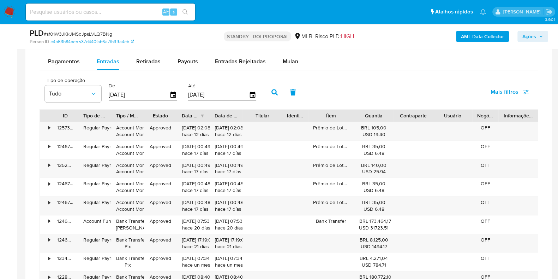
click at [273, 90] on icon "button" at bounding box center [274, 92] width 6 height 6
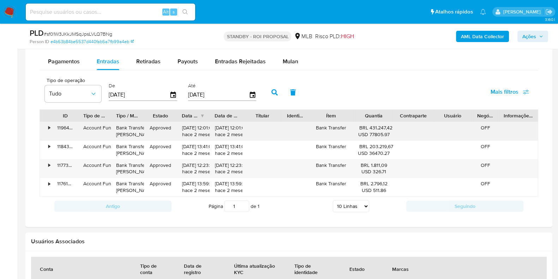
click at [48, 124] on div "•" at bounding box center [49, 127] width 2 height 7
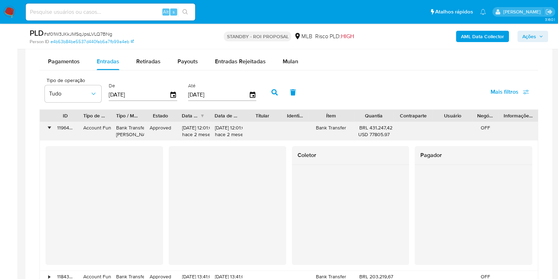
click at [48, 124] on div "•" at bounding box center [46, 131] width 12 height 18
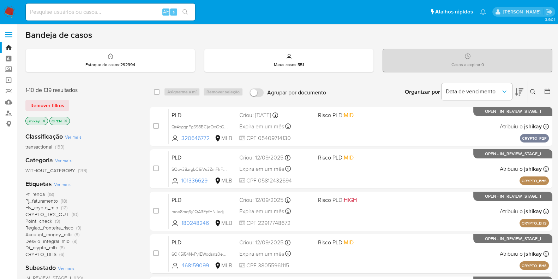
click at [7, 11] on img at bounding box center [10, 12] width 12 height 12
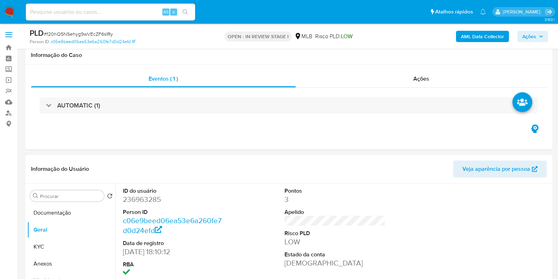
scroll to position [88, 0]
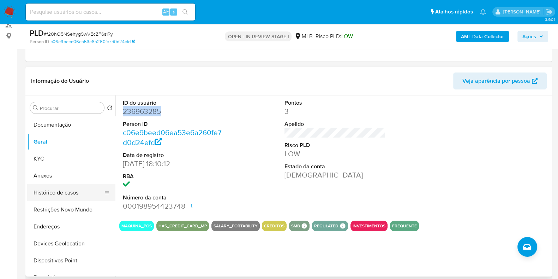
click at [62, 190] on button "Histórico de casos" at bounding box center [68, 192] width 83 height 17
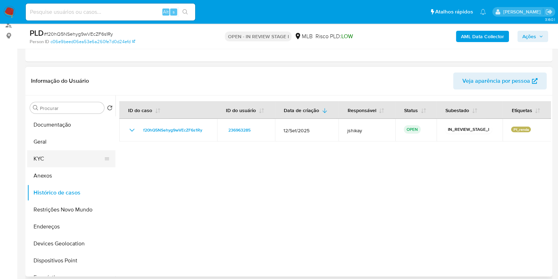
click at [65, 158] on button "KYC" at bounding box center [68, 158] width 83 height 17
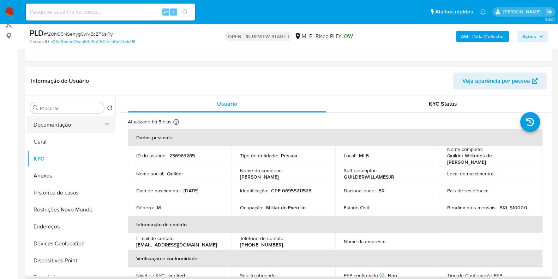
click at [59, 119] on button "Documentação" at bounding box center [68, 124] width 83 height 17
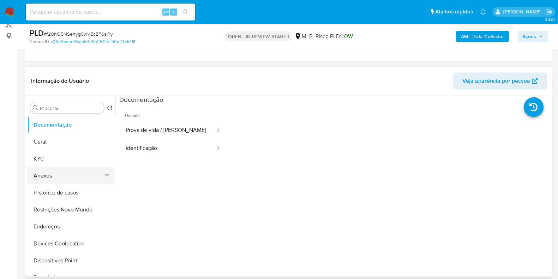
click at [61, 173] on button "Anexos" at bounding box center [68, 175] width 83 height 17
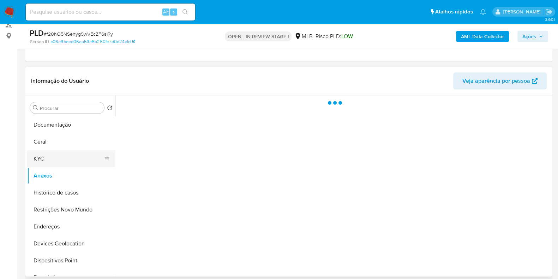
click at [61, 156] on button "KYC" at bounding box center [68, 158] width 83 height 17
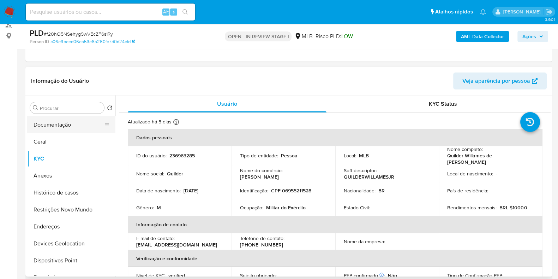
click at [61, 128] on button "Documentação" at bounding box center [68, 124] width 83 height 17
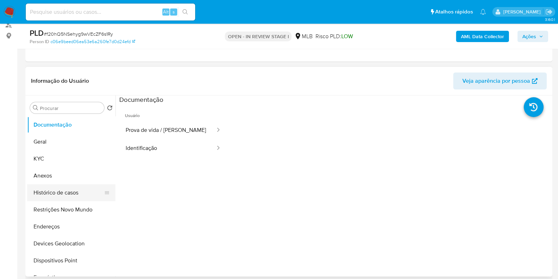
click at [53, 195] on button "Histórico de casos" at bounding box center [68, 192] width 83 height 17
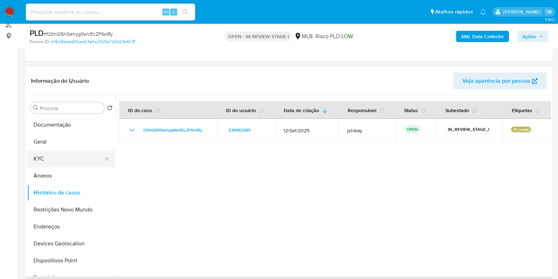
click at [73, 162] on button "KYC" at bounding box center [68, 158] width 83 height 17
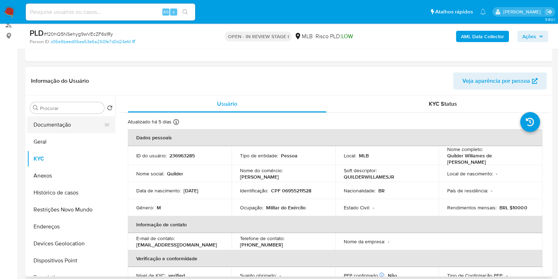
click at [73, 125] on button "Documentação" at bounding box center [68, 124] width 83 height 17
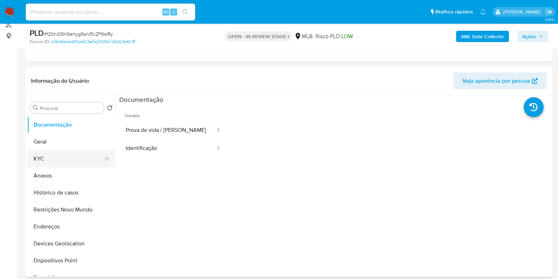
click at [82, 155] on button "KYC" at bounding box center [68, 158] width 83 height 17
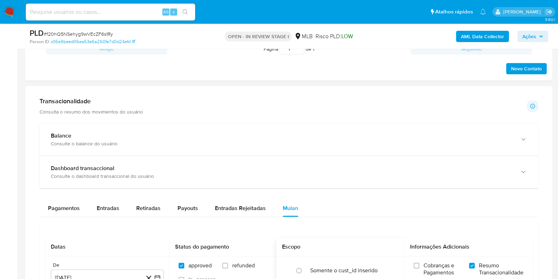
scroll to position [573, 0]
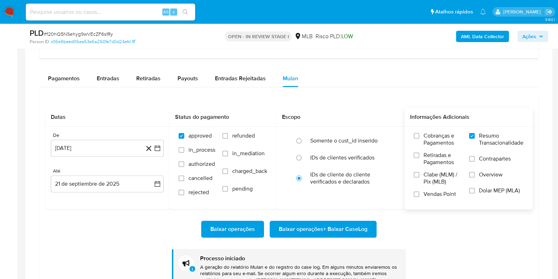
click at [482, 203] on div "Cobranças e Pagamentos Retiradas e Pagamentos Clabe (MLM) / Pix (MLB) Vendas Po…" at bounding box center [469, 167] width 128 height 82
click at [475, 200] on label "Dolar MEP (MLA)" at bounding box center [496, 195] width 54 height 16
click at [475, 193] on input "Dolar MEP (MLA)" at bounding box center [472, 190] width 6 height 6
click at [478, 191] on label "Dolar MEP (MLA)" at bounding box center [496, 195] width 54 height 16
click at [475, 191] on input "Dolar MEP (MLA)" at bounding box center [472, 190] width 6 height 6
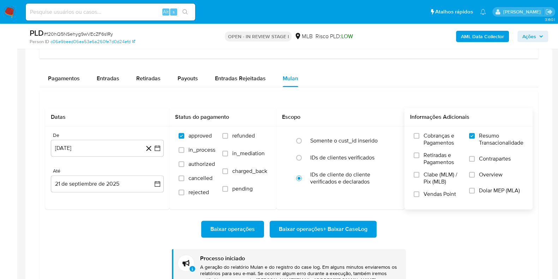
click at [474, 215] on div "Baixar operações Baixar operações + Baixar CaseLog Processo iniciado A geração …" at bounding box center [289, 249] width 488 height 80
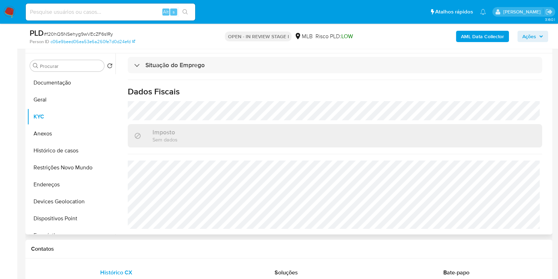
scroll to position [88, 0]
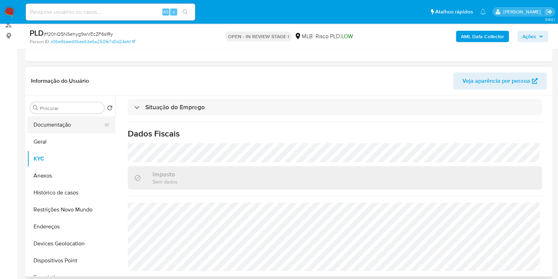
click at [75, 124] on button "Documentação" at bounding box center [68, 124] width 83 height 17
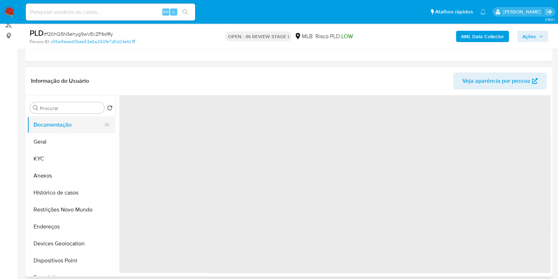
scroll to position [0, 0]
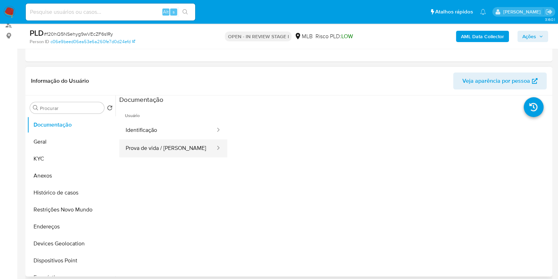
click at [173, 140] on button "Prova de vida / Selfie" at bounding box center [167, 148] width 97 height 18
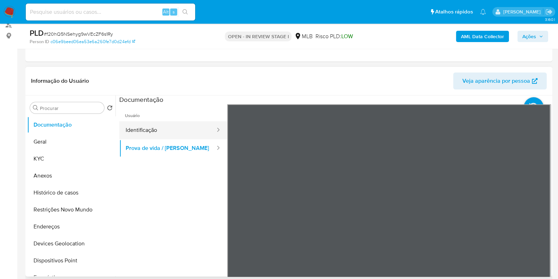
click at [178, 131] on button "Identificação" at bounding box center [167, 130] width 97 height 18
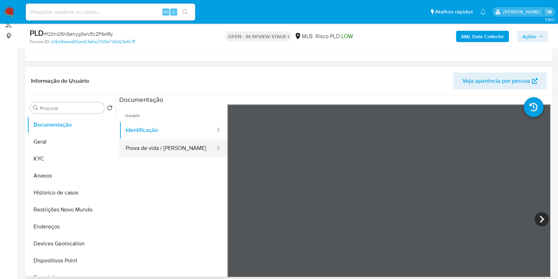
click at [192, 151] on button "Prova de vida / Selfie" at bounding box center [167, 148] width 97 height 18
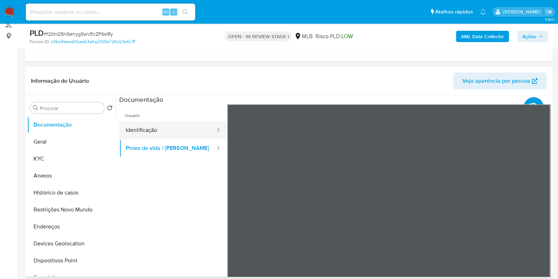
click at [151, 133] on button "Identificação" at bounding box center [167, 130] width 97 height 18
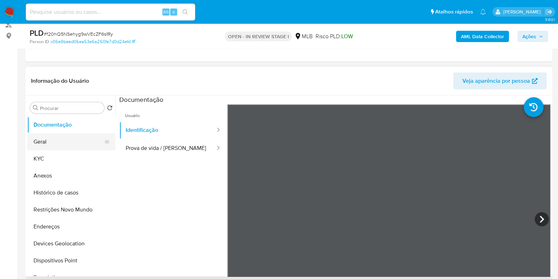
click at [51, 139] on button "Geral" at bounding box center [68, 141] width 83 height 17
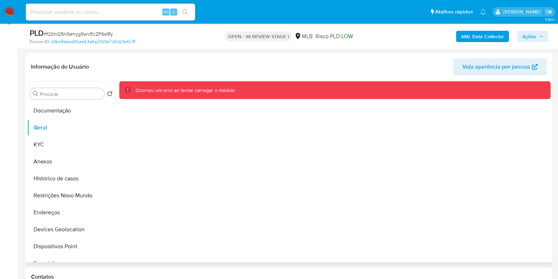
scroll to position [88, 0]
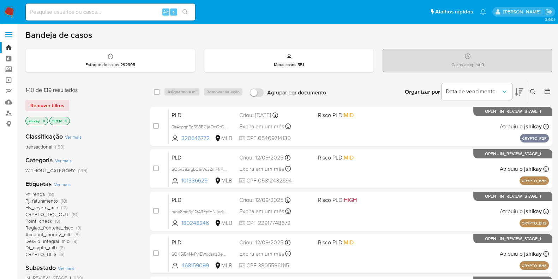
click at [329, 38] on div "Bandeja de casos" at bounding box center [288, 35] width 527 height 11
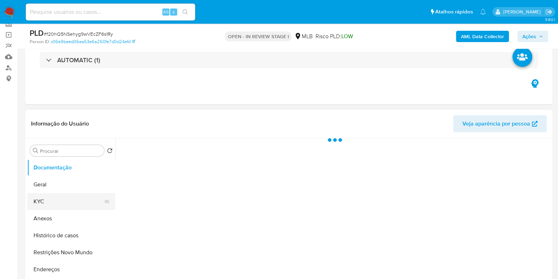
scroll to position [88, 0]
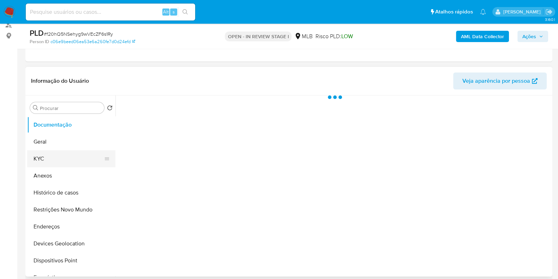
click at [53, 160] on button "KYC" at bounding box center [68, 158] width 83 height 17
select select "10"
click at [52, 141] on button "Geral" at bounding box center [68, 141] width 83 height 17
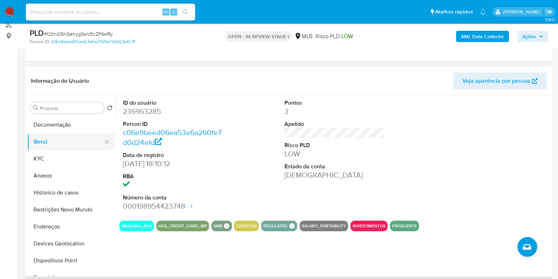
click at [65, 147] on button "Geral" at bounding box center [68, 141] width 83 height 17
click at [74, 156] on button "KYC" at bounding box center [68, 158] width 83 height 17
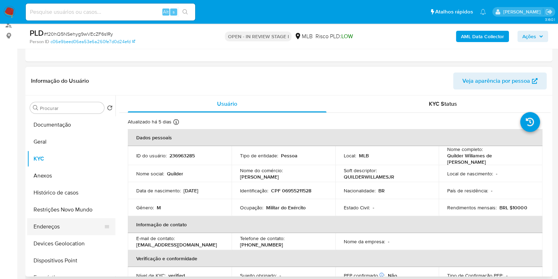
click at [47, 227] on button "Endereços" at bounding box center [68, 226] width 83 height 17
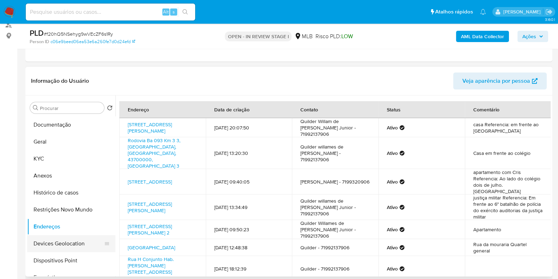
drag, startPoint x: 73, startPoint y: 241, endPoint x: 92, endPoint y: 234, distance: 20.3
click at [73, 241] on button "Devices Geolocation" at bounding box center [68, 243] width 83 height 17
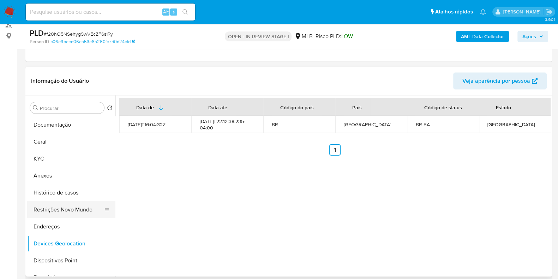
drag, startPoint x: 67, startPoint y: 206, endPoint x: 95, endPoint y: 208, distance: 28.3
click at [67, 206] on button "Restrições Novo Mundo" at bounding box center [68, 209] width 83 height 17
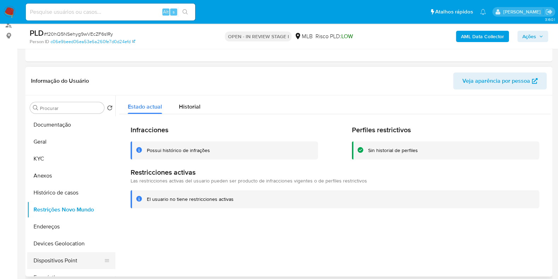
click at [79, 256] on button "Dispositivos Point" at bounding box center [68, 260] width 83 height 17
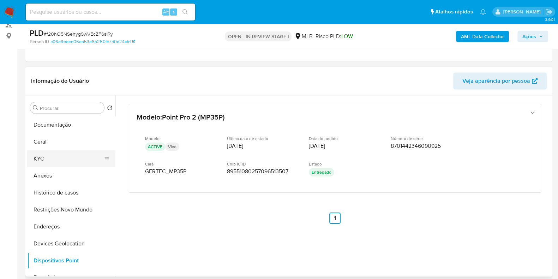
drag, startPoint x: 58, startPoint y: 156, endPoint x: 55, endPoint y: 153, distance: 4.8
click at [58, 157] on button "KYC" at bounding box center [68, 158] width 83 height 17
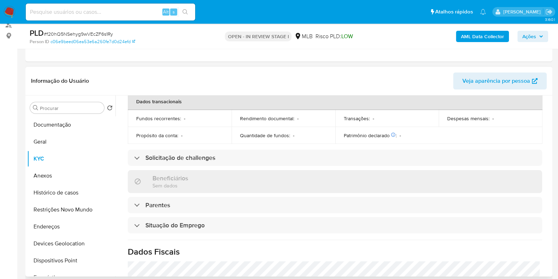
scroll to position [309, 0]
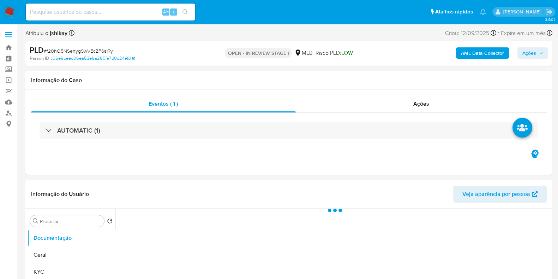
select select "10"
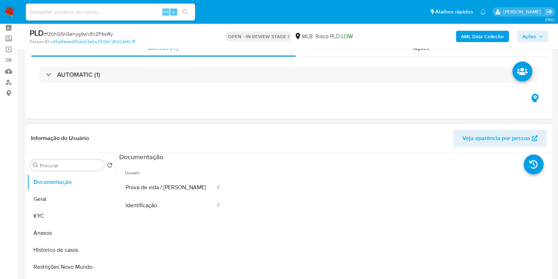
scroll to position [44, 0]
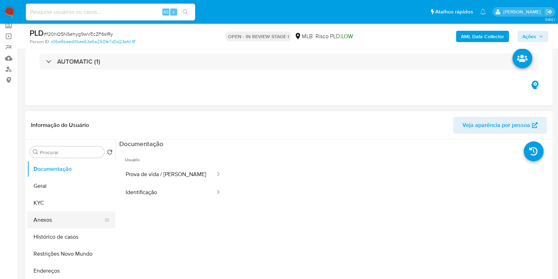
click at [44, 216] on button "Anexos" at bounding box center [68, 219] width 83 height 17
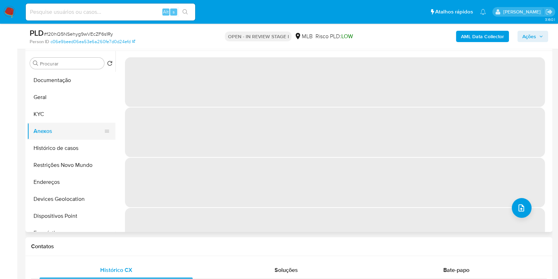
scroll to position [88, 0]
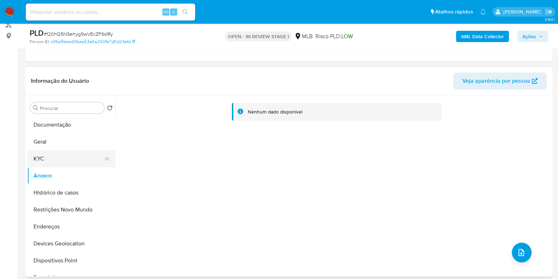
drag, startPoint x: 46, startPoint y: 157, endPoint x: 48, endPoint y: 153, distance: 4.9
click at [46, 157] on button "KYC" at bounding box center [68, 158] width 83 height 17
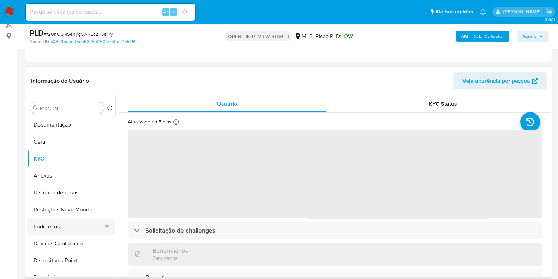
click at [48, 226] on button "Endereços" at bounding box center [68, 226] width 83 height 17
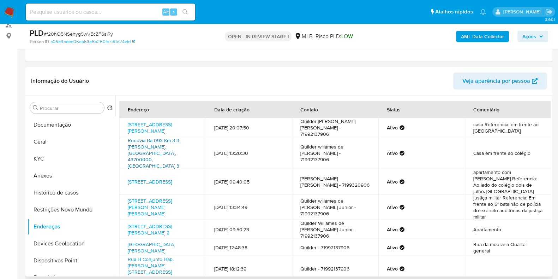
click at [154, 141] on link "Rodovia Ba 093 Km 3 3, [PERSON_NAME], [GEOGRAPHIC_DATA], 43700000, [GEOGRAPHIC_…" at bounding box center [154, 153] width 53 height 32
click at [153, 131] on link "Rua H 6, Simões Filho, Bahia, 43707575, Brasil 6" at bounding box center [150, 127] width 44 height 13
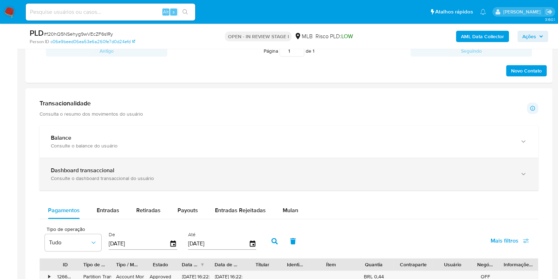
scroll to position [573, 0]
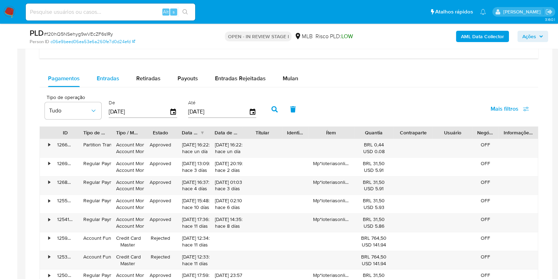
drag, startPoint x: 102, startPoint y: 71, endPoint x: 104, endPoint y: 76, distance: 5.2
click at [102, 71] on div "Entradas" at bounding box center [108, 78] width 23 height 17
select select "10"
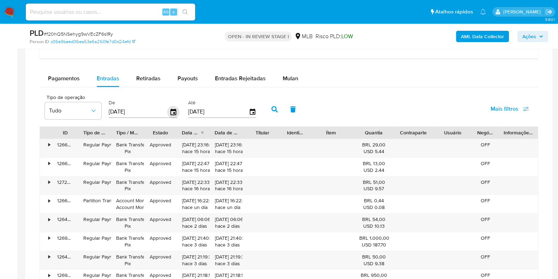
click at [171, 109] on icon "button" at bounding box center [174, 111] width 6 height 6
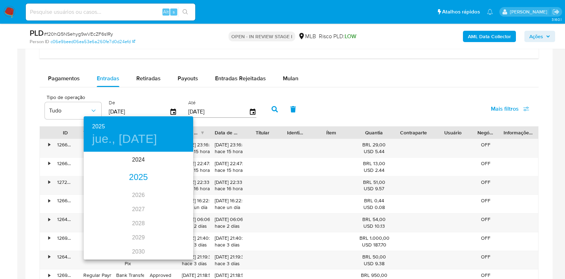
click at [135, 177] on div "2025" at bounding box center [138, 177] width 109 height 14
click at [92, 221] on div "jul." at bounding box center [102, 218] width 36 height 26
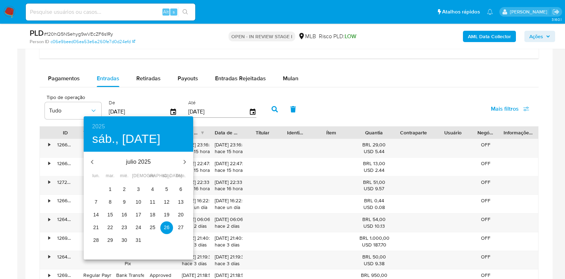
click at [107, 184] on button "1" at bounding box center [110, 189] width 13 height 13
type input "01/07/2025"
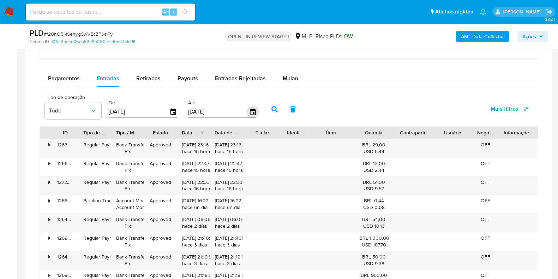
click at [250, 112] on icon "button" at bounding box center [252, 112] width 12 height 12
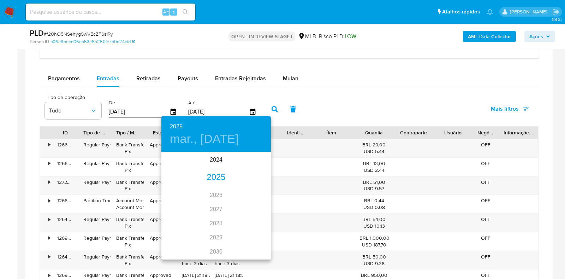
click at [209, 173] on div "2025" at bounding box center [215, 177] width 109 height 14
click at [171, 219] on div "jul." at bounding box center [179, 218] width 36 height 26
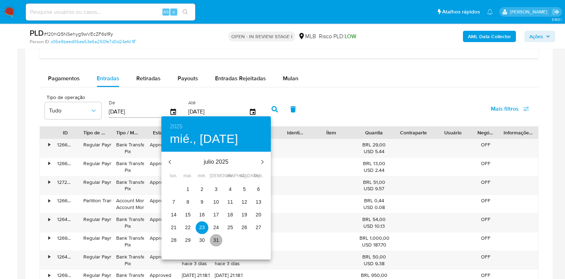
click at [215, 236] on p "31" at bounding box center [216, 239] width 6 height 7
type input "31/07/2025"
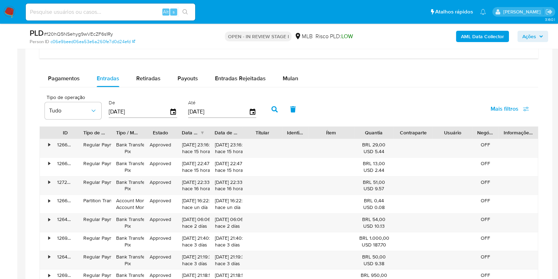
click at [271, 110] on icon "button" at bounding box center [274, 109] width 6 height 6
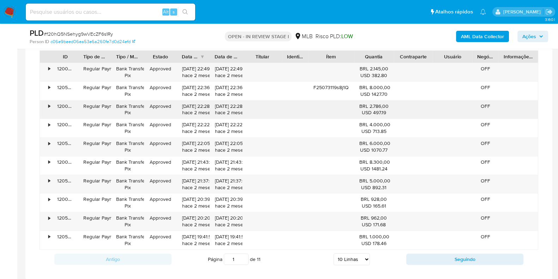
scroll to position [662, 0]
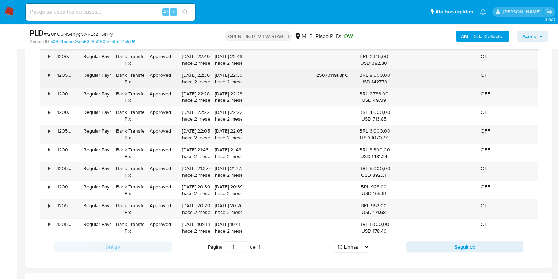
click at [51, 74] on div "•" at bounding box center [46, 78] width 12 height 18
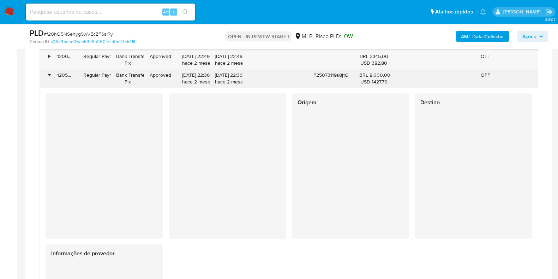
click at [51, 74] on div "•" at bounding box center [46, 78] width 12 height 18
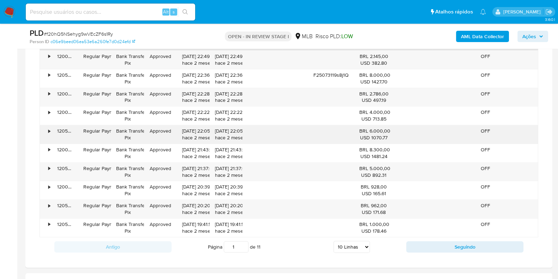
click at [46, 133] on div "•" at bounding box center [46, 134] width 12 height 18
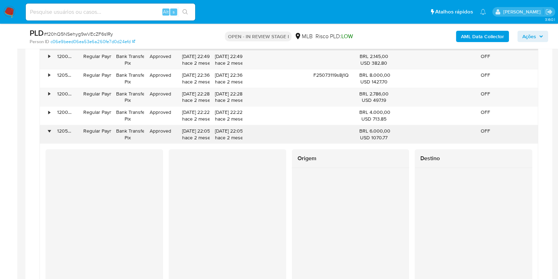
click at [46, 133] on div "•" at bounding box center [46, 134] width 12 height 18
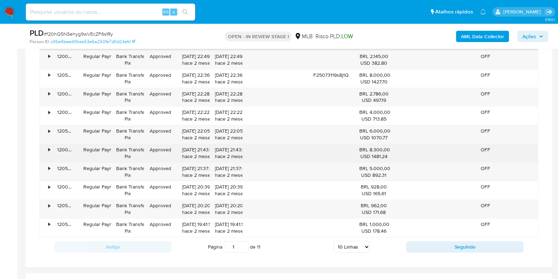
click at [47, 149] on div "•" at bounding box center [46, 153] width 12 height 18
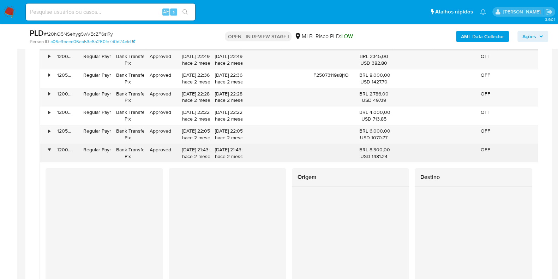
click at [48, 149] on div "•" at bounding box center [49, 149] width 2 height 7
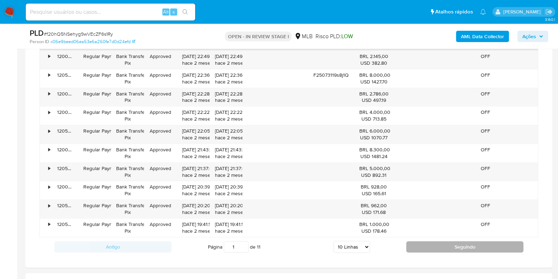
click at [418, 243] on button "Seguindo" at bounding box center [464, 246] width 117 height 11
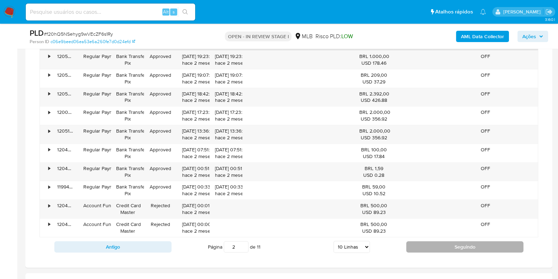
click at [420, 249] on button "Seguindo" at bounding box center [464, 246] width 117 height 11
click at [436, 246] on button "Seguindo" at bounding box center [464, 246] width 117 height 11
type input "4"
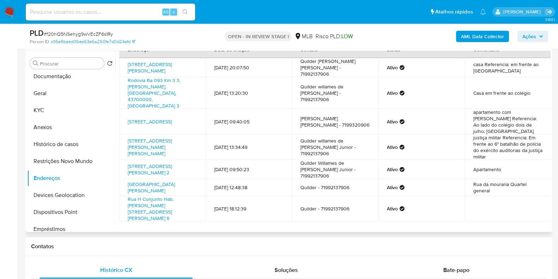
scroll to position [0, 0]
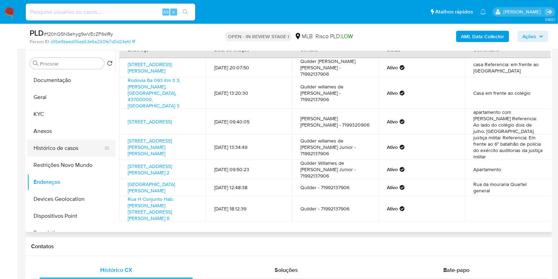
click at [62, 148] on button "Histórico de casos" at bounding box center [68, 147] width 83 height 17
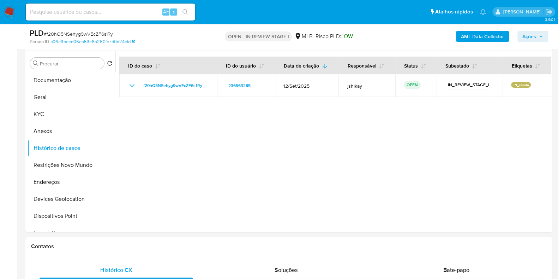
click at [475, 36] on b "AML Data Collector" at bounding box center [482, 36] width 43 height 11
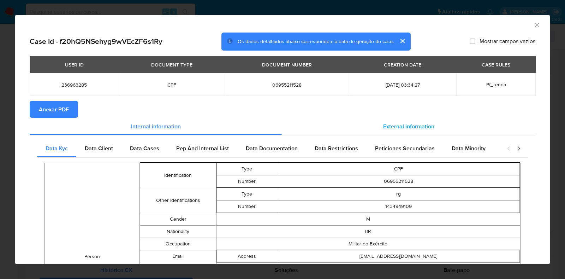
click at [396, 128] on span "External information" at bounding box center [408, 126] width 51 height 8
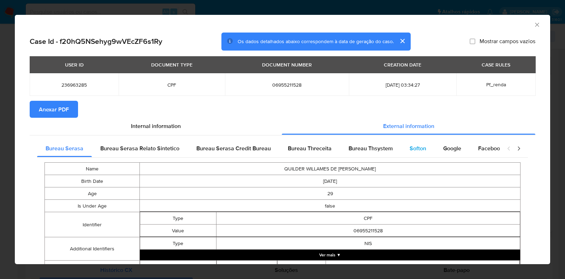
drag, startPoint x: 399, startPoint y: 141, endPoint x: 405, endPoint y: 143, distance: 6.4
click at [401, 141] on div "Softon" at bounding box center [418, 148] width 34 height 17
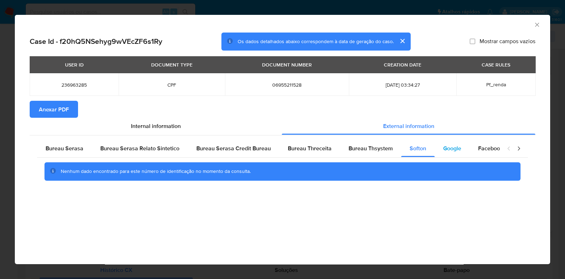
drag, startPoint x: 446, startPoint y: 148, endPoint x: 438, endPoint y: 148, distance: 7.8
click at [447, 148] on span "Google" at bounding box center [452, 148] width 18 height 8
click at [366, 155] on div "Bureau Thsystem" at bounding box center [370, 148] width 61 height 17
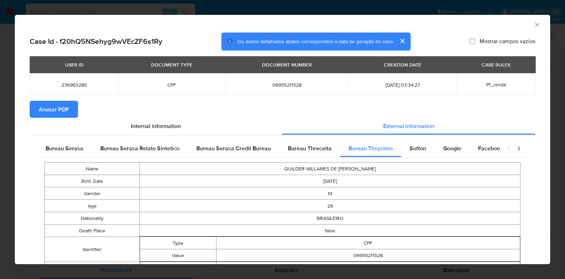
click at [65, 101] on span "Anexar PDF" at bounding box center [54, 109] width 30 height 16
click at [533, 23] on icon "Fechar a janela" at bounding box center [536, 24] width 7 height 7
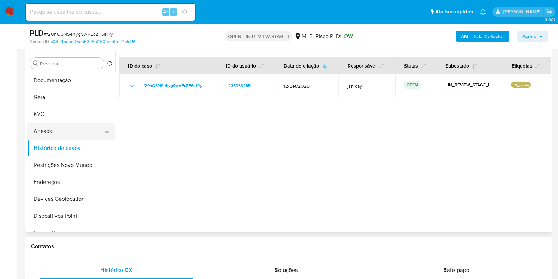
click at [58, 132] on button "Anexos" at bounding box center [68, 131] width 83 height 17
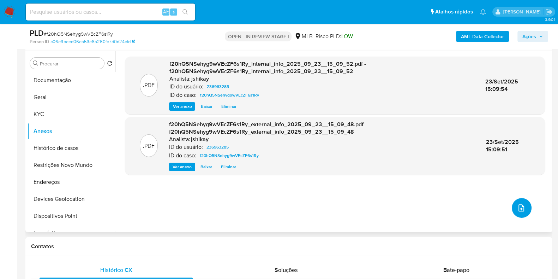
click at [517, 204] on span "upload-file" at bounding box center [521, 207] width 8 height 8
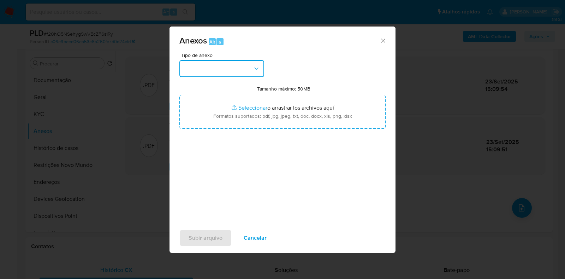
click at [254, 66] on icon "button" at bounding box center [256, 68] width 7 height 7
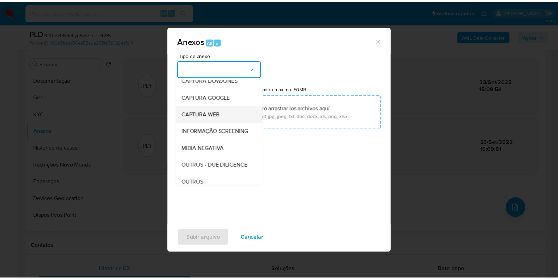
scroll to position [88, 0]
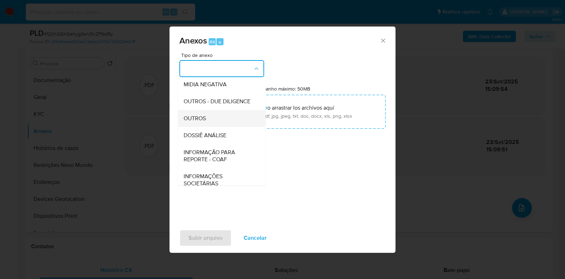
click at [207, 127] on div "OUTROS" at bounding box center [220, 118] width 72 height 17
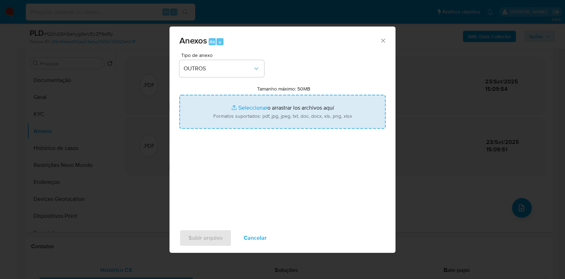
click at [228, 115] on input "Tamanho máximo: 50MB Seleccionar archivos" at bounding box center [282, 112] width 206 height 34
type input "C:\fakepath\Mulan 236963285_2025_09_23_06_18_31 - Resumen TX.pdf"
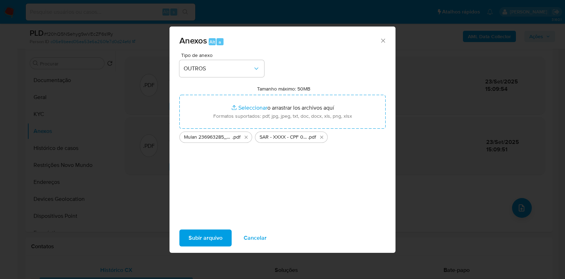
click at [202, 233] on span "Subir arquivo" at bounding box center [206, 238] width 34 height 16
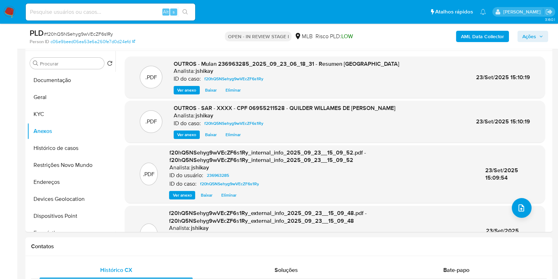
click at [525, 37] on span "Ações" at bounding box center [530, 36] width 14 height 11
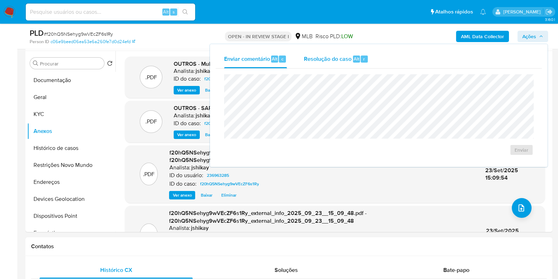
click at [339, 55] on span "Resolução do caso" at bounding box center [328, 58] width 48 height 8
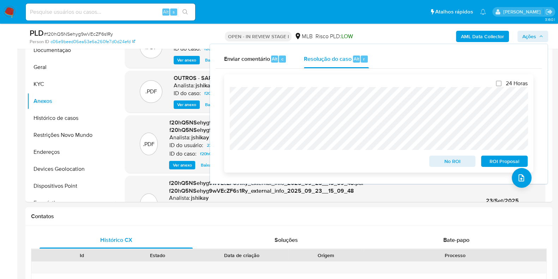
scroll to position [176, 0]
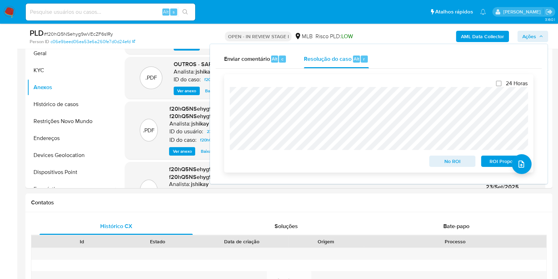
click at [488, 162] on span "ROI Proposal" at bounding box center [504, 161] width 37 height 10
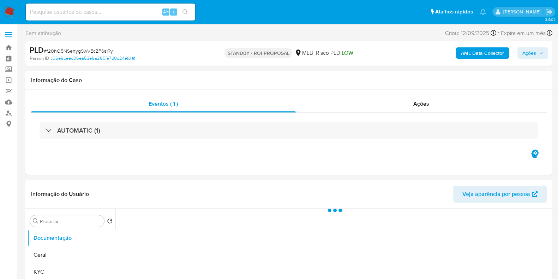
select select "10"
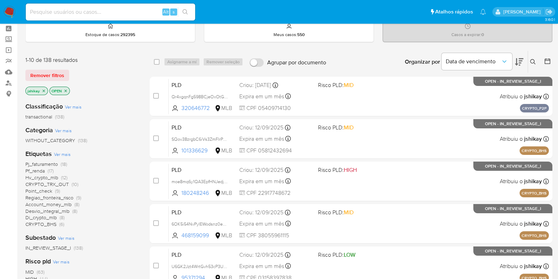
scroll to position [44, 0]
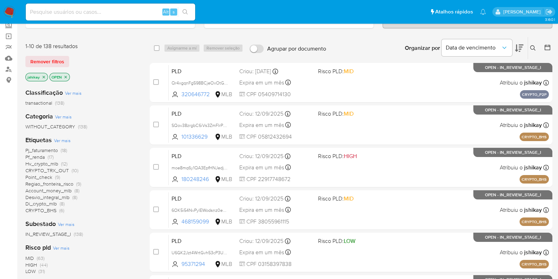
click at [40, 153] on span "Pf_renda" at bounding box center [34, 156] width 19 height 7
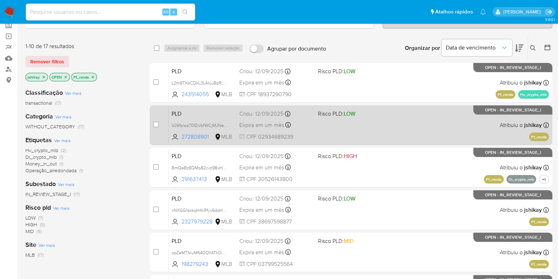
click at [375, 131] on div "PLD VJWbraa70fZwbfWCjMJNePdu 272808901 MLB Risco PLD: LOW Criou: [DATE] Criou: …" at bounding box center [359, 125] width 380 height 36
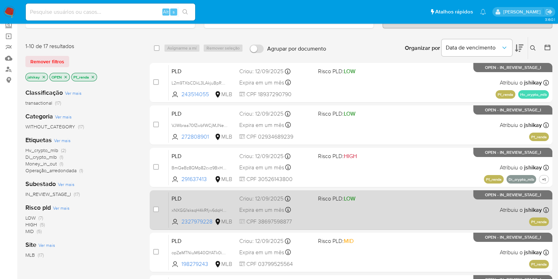
click at [397, 214] on div "PLD xNXGG1sksqH4kRfyv6dqH6Bs 2327979228 MLB Risco PLD: LOW Criou: [DATE] Criou:…" at bounding box center [359, 210] width 380 height 36
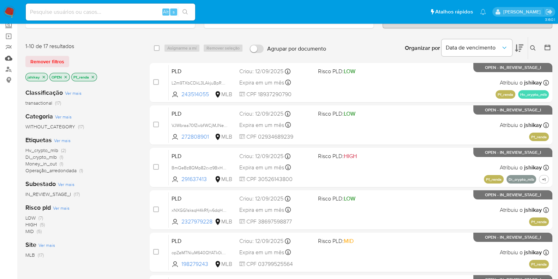
click at [7, 59] on link "Mulan" at bounding box center [42, 58] width 84 height 11
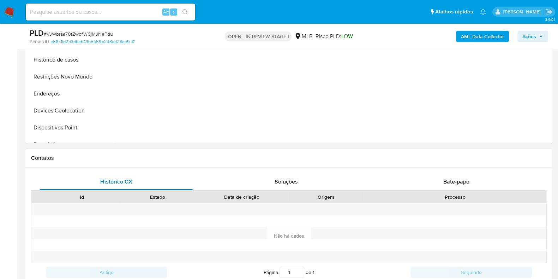
select select "10"
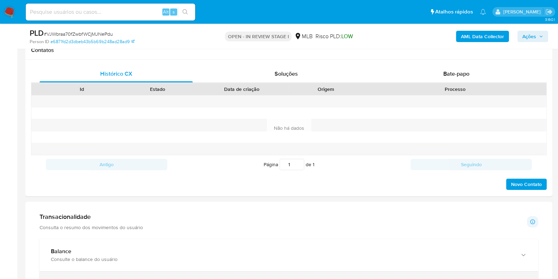
scroll to position [441, 0]
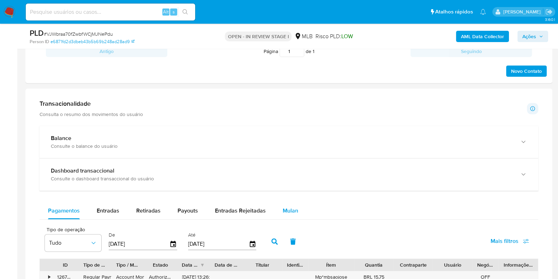
click at [283, 208] on span "Mulan" at bounding box center [291, 210] width 16 height 8
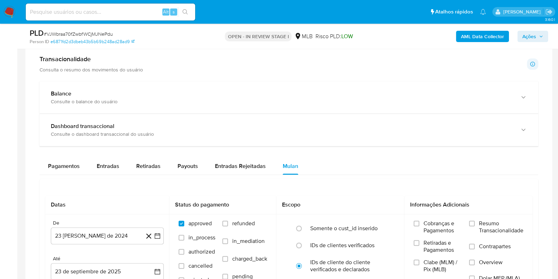
scroll to position [530, 0]
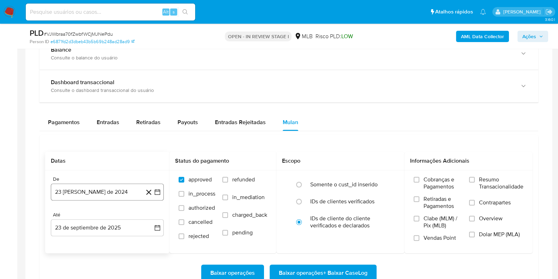
click at [157, 191] on icon "button" at bounding box center [157, 191] width 7 height 7
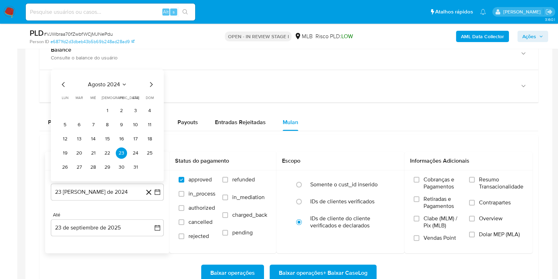
click at [111, 86] on span "agosto 2024" at bounding box center [104, 84] width 32 height 7
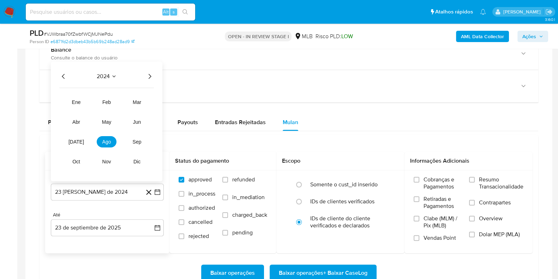
click at [149, 74] on icon "Año siguiente" at bounding box center [150, 76] width 3 height 5
click at [108, 141] on span "ago" at bounding box center [106, 142] width 9 height 6
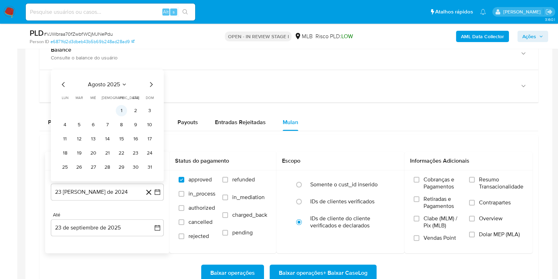
click at [122, 105] on button "1" at bounding box center [121, 110] width 11 height 11
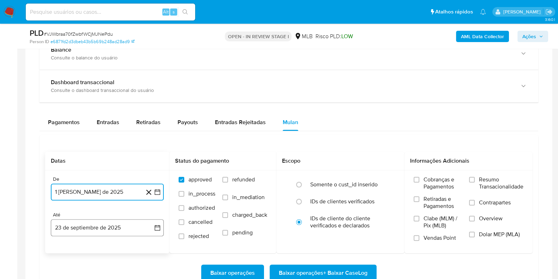
click at [157, 222] on icon "button" at bounding box center [157, 227] width 7 height 7
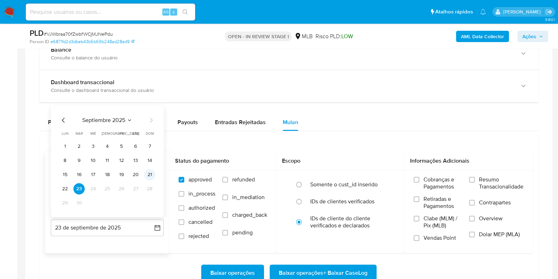
click at [147, 175] on button "21" at bounding box center [149, 174] width 11 height 11
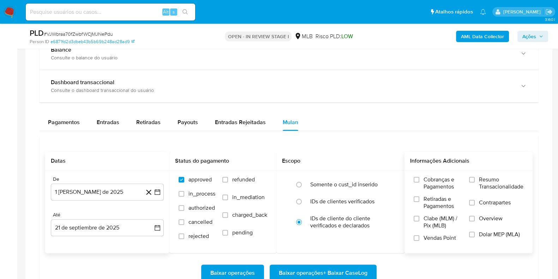
click at [452, 181] on span "Resumo Transacionalidade" at bounding box center [501, 183] width 44 height 14
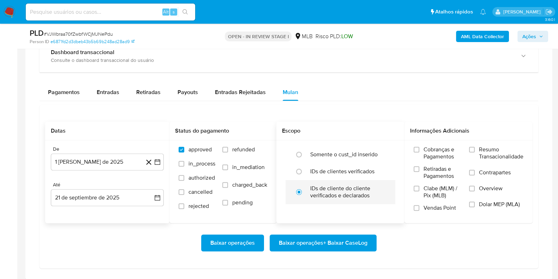
scroll to position [573, 0]
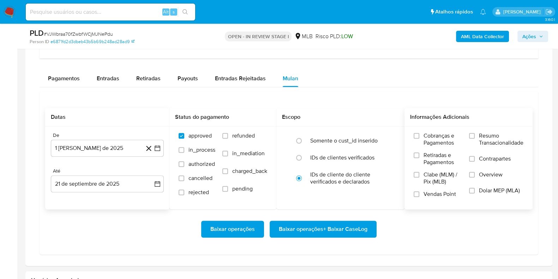
click at [452, 144] on span "Resumo Transacionalidade" at bounding box center [501, 139] width 44 height 14
click at [452, 138] on input "Resumo Transacionalidade" at bounding box center [472, 136] width 6 height 6
click at [348, 222] on span "Baixar operações + Baixar CaseLog" at bounding box center [323, 229] width 89 height 16
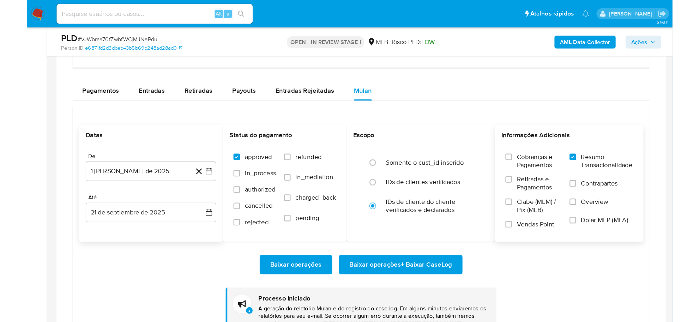
scroll to position [574, 0]
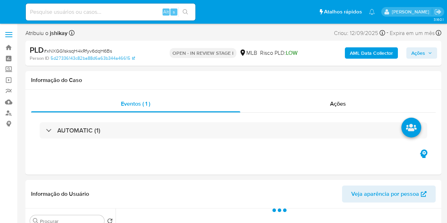
select select "10"
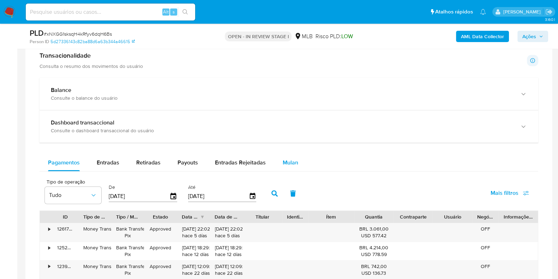
click at [289, 158] on span "Mulan" at bounding box center [291, 162] width 16 height 8
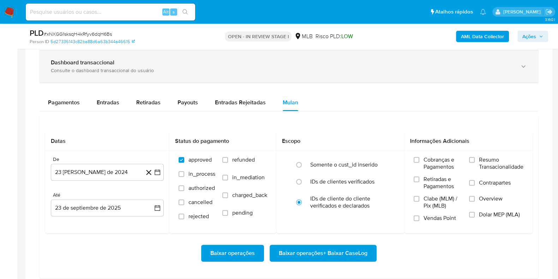
scroll to position [617, 0]
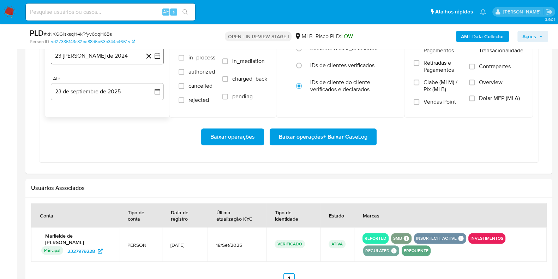
click at [156, 57] on icon "button" at bounding box center [157, 55] width 7 height 7
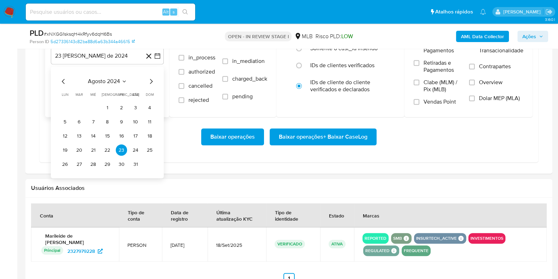
click at [119, 82] on span "agosto 2024" at bounding box center [104, 81] width 32 height 7
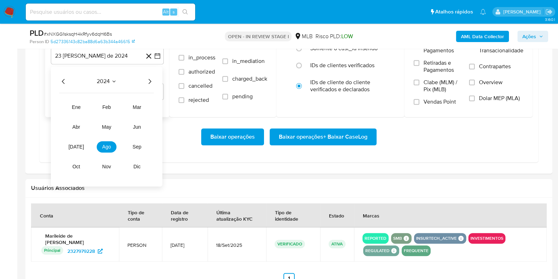
drag, startPoint x: 151, startPoint y: 79, endPoint x: 133, endPoint y: 96, distance: 25.5
click at [151, 79] on icon "Año siguiente" at bounding box center [149, 81] width 8 height 8
click at [87, 143] on tr "ene feb mar abr may jun [DATE] ago sep oct nov dic" at bounding box center [106, 137] width 80 height 71
click at [80, 143] on button "[DATE]" at bounding box center [76, 146] width 20 height 11
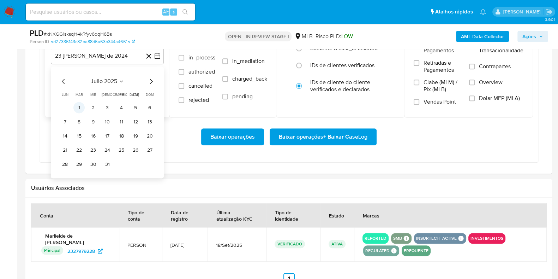
click at [78, 105] on button "1" at bounding box center [78, 107] width 11 height 11
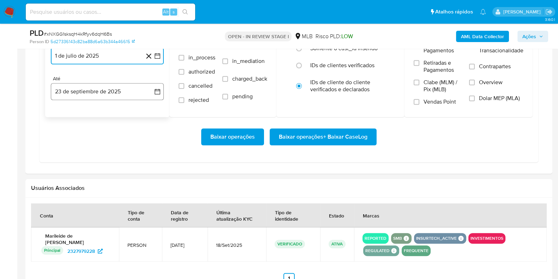
click at [163, 88] on button "23 de septiembre de 2025" at bounding box center [107, 91] width 113 height 17
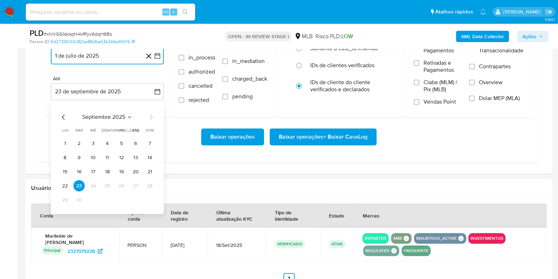
click at [148, 168] on button "21" at bounding box center [149, 171] width 11 height 11
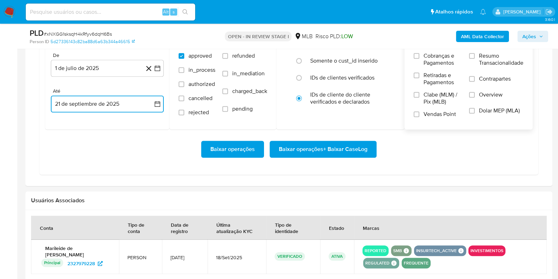
scroll to position [573, 0]
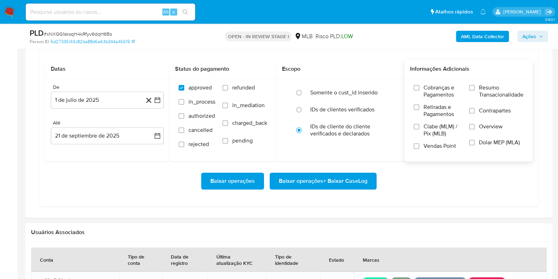
click at [446, 88] on span "Resumo Transacionalidade" at bounding box center [501, 91] width 44 height 14
click at [446, 88] on input "Resumo Transacionalidade" at bounding box center [472, 88] width 6 height 6
click at [350, 177] on span "Baixar operações + Baixar CaseLog" at bounding box center [323, 181] width 89 height 16
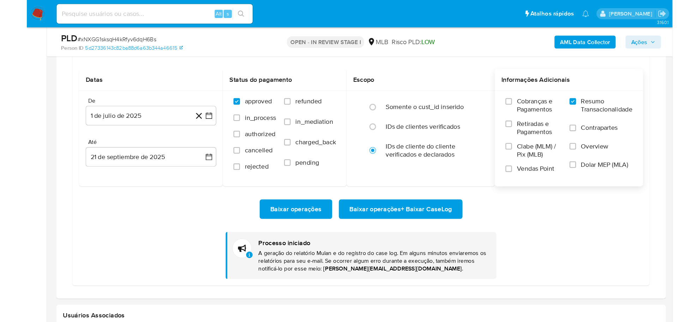
scroll to position [574, 0]
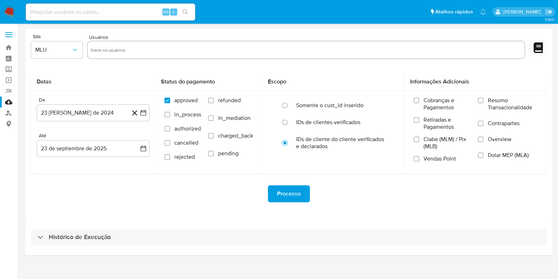
click at [102, 245] on div "Histórico de Execução" at bounding box center [288, 237] width 527 height 36
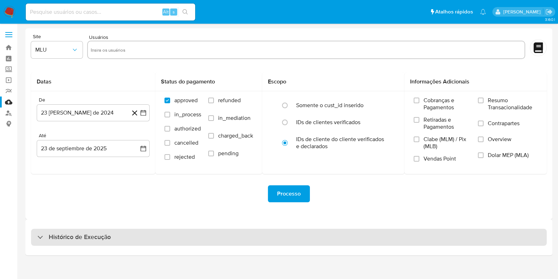
click at [101, 236] on h3 "Histórico de Execução" at bounding box center [80, 237] width 62 height 8
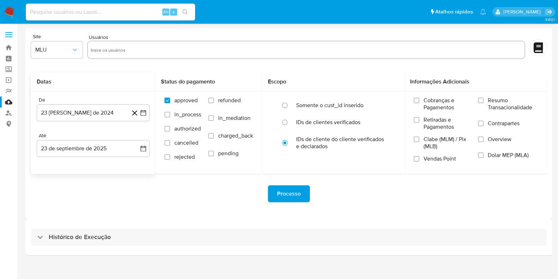
select select "10"
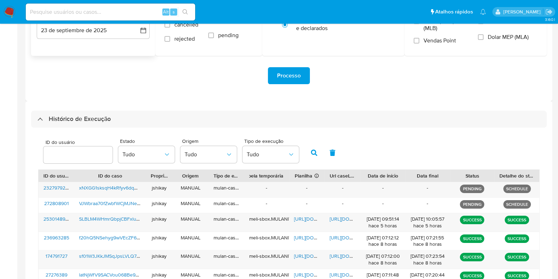
scroll to position [132, 0]
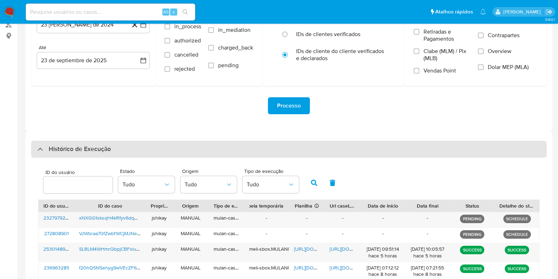
click at [61, 153] on div "Histórico de Execução" at bounding box center [289, 149] width 516 height 17
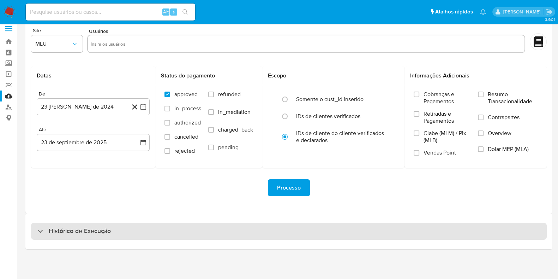
click at [93, 230] on h3 "Histórico de Execução" at bounding box center [80, 231] width 62 height 8
select select "10"
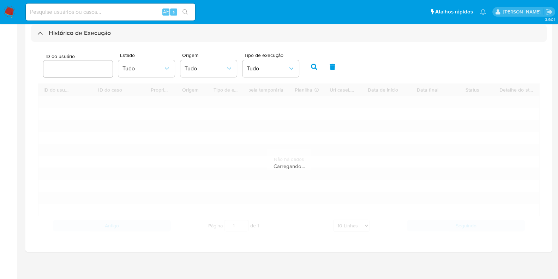
scroll to position [205, 0]
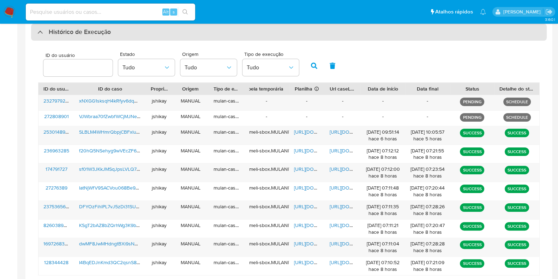
click at [57, 29] on h3 "Histórico de Execução" at bounding box center [80, 32] width 62 height 8
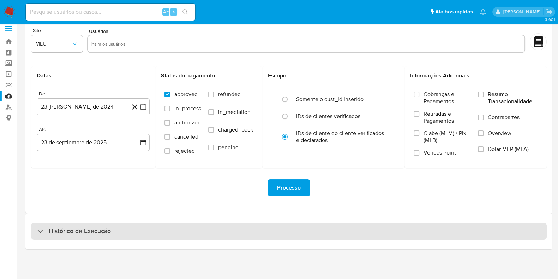
click at [68, 227] on h3 "Histórico de Execução" at bounding box center [80, 231] width 62 height 8
select select "10"
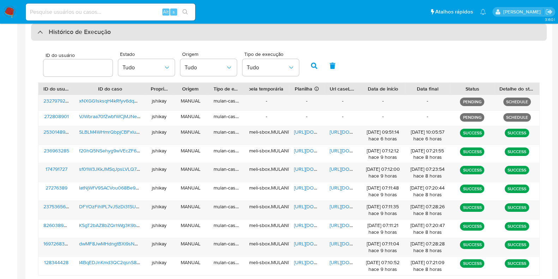
click at [77, 26] on div "Histórico de Execução" at bounding box center [289, 32] width 516 height 17
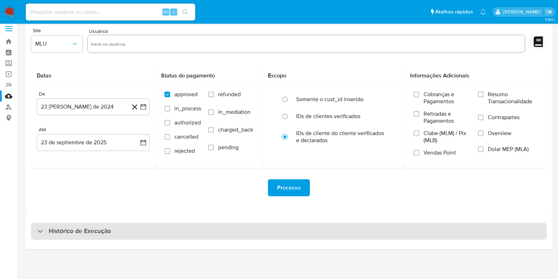
click at [60, 227] on h3 "Histórico de Execução" at bounding box center [80, 231] width 62 height 8
select select "10"
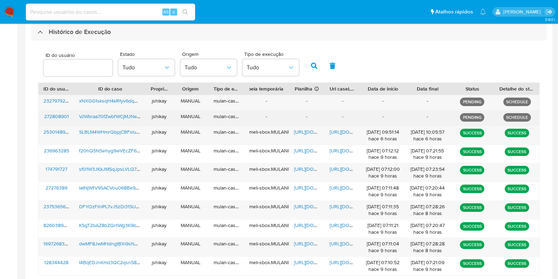
drag, startPoint x: 460, startPoint y: 115, endPoint x: 484, endPoint y: 116, distance: 23.7
click at [484, 116] on p "PENDING" at bounding box center [472, 117] width 24 height 8
drag, startPoint x: 485, startPoint y: 117, endPoint x: 445, endPoint y: 115, distance: 39.6
click at [445, 115] on div "272808901 VJWbraa70fZwbfWCjMJNePdu jshikay MANUAL mulan-caselog - - - - - PENDI…" at bounding box center [288, 118] width 501 height 15
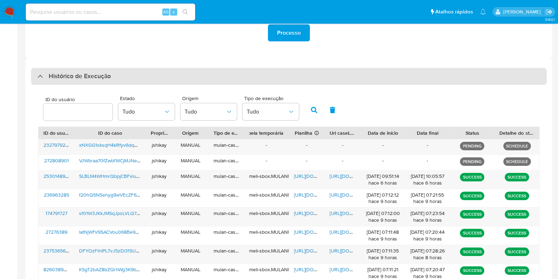
click at [71, 82] on div "Histórico de Execução" at bounding box center [289, 76] width 516 height 17
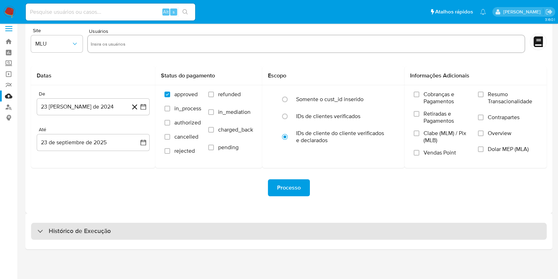
click at [74, 231] on h3 "Histórico de Execução" at bounding box center [80, 231] width 62 height 8
select select "10"
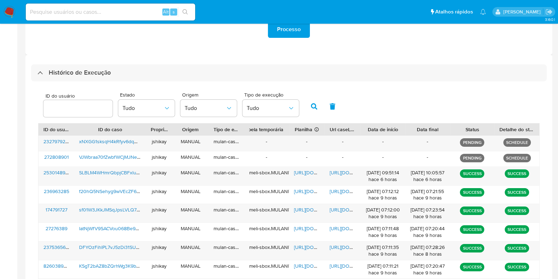
scroll to position [117, 0]
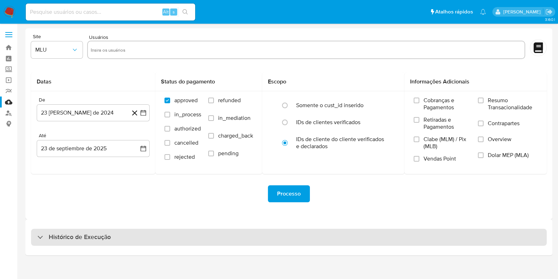
click at [92, 236] on h3 "Histórico de Execução" at bounding box center [80, 237] width 62 height 8
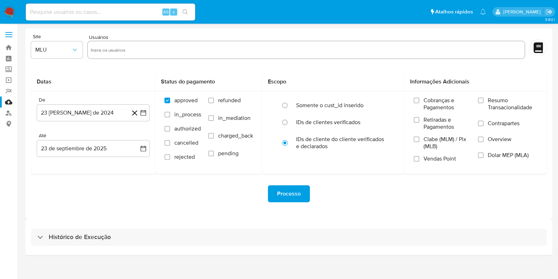
select select "10"
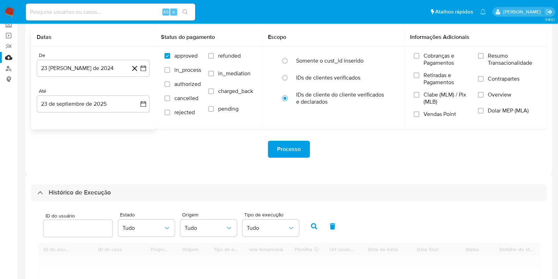
scroll to position [88, 0]
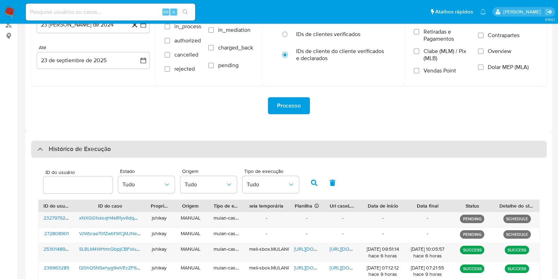
click at [90, 150] on h3 "Histórico de Execução" at bounding box center [80, 149] width 62 height 8
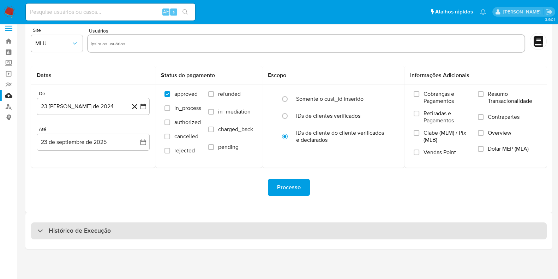
scroll to position [6, 0]
click at [127, 229] on div "Histórico de Execução" at bounding box center [289, 230] width 516 height 17
select select "10"
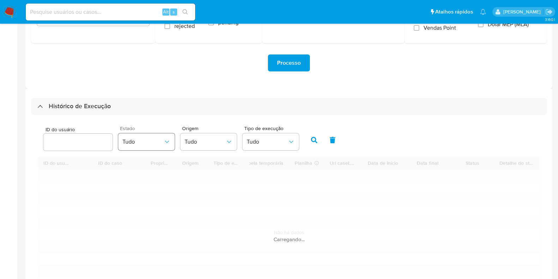
scroll to position [138, 0]
